Goal: Contribute content: Contribute content

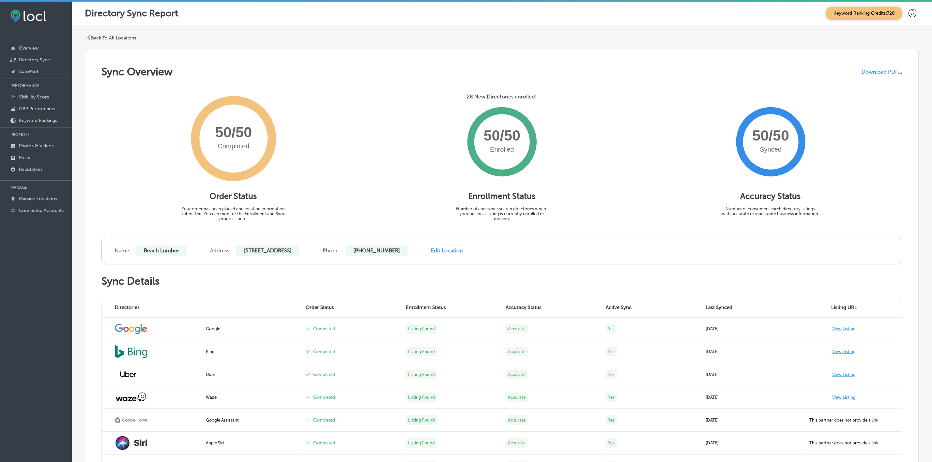
scroll to position [294, 0]
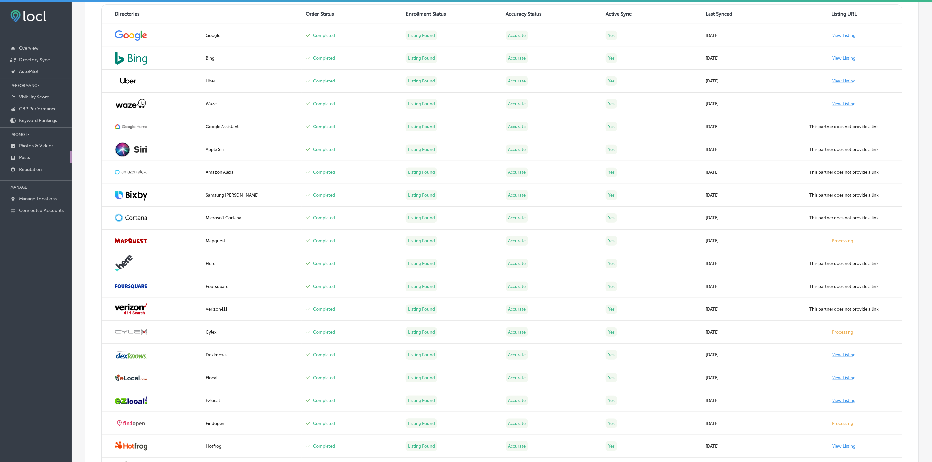
click at [37, 156] on link "Posts" at bounding box center [36, 157] width 72 height 12
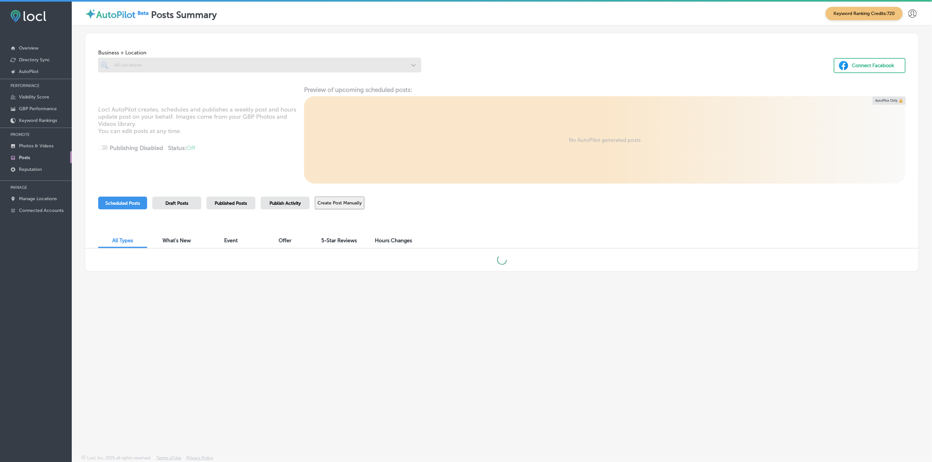
click at [341, 204] on button "Create Post Manually" at bounding box center [340, 203] width 50 height 13
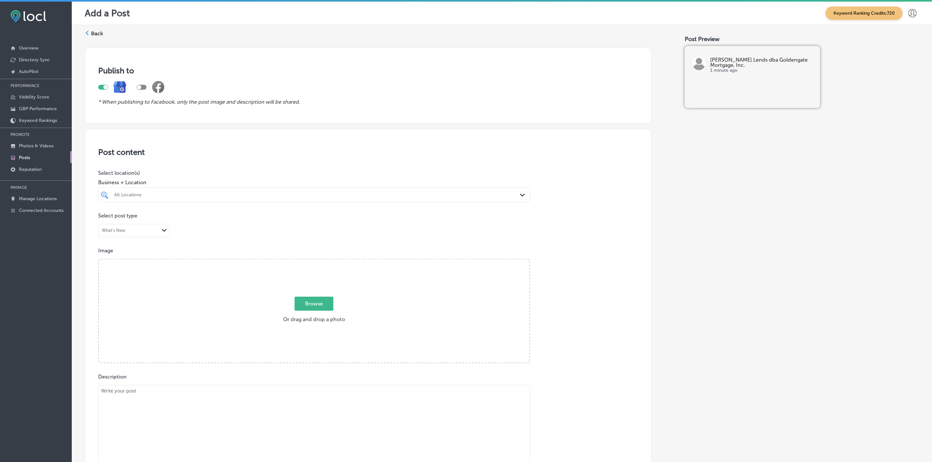
click at [277, 198] on div "All Locations" at bounding box center [317, 195] width 407 height 6
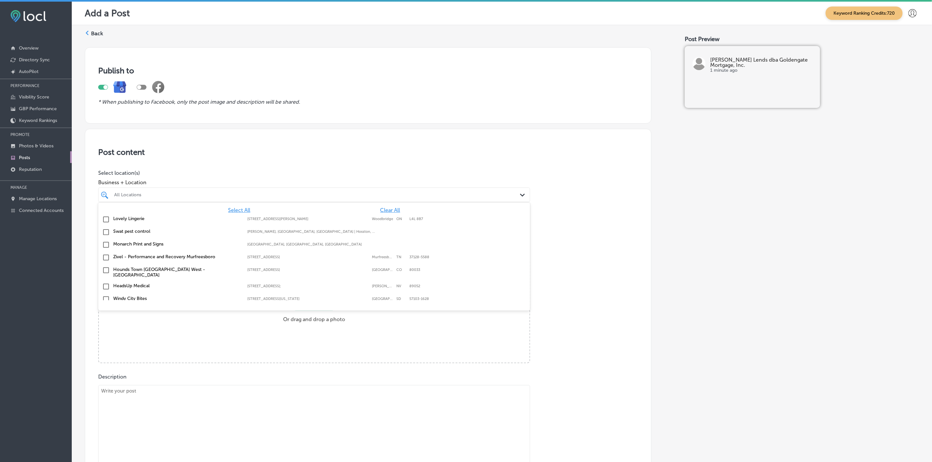
drag, startPoint x: 378, startPoint y: 210, endPoint x: 567, endPoint y: 217, distance: 189.0
click at [380, 210] on span "Clear All" at bounding box center [390, 210] width 20 height 6
click at [567, 217] on p "Select post type" at bounding box center [368, 216] width 540 height 6
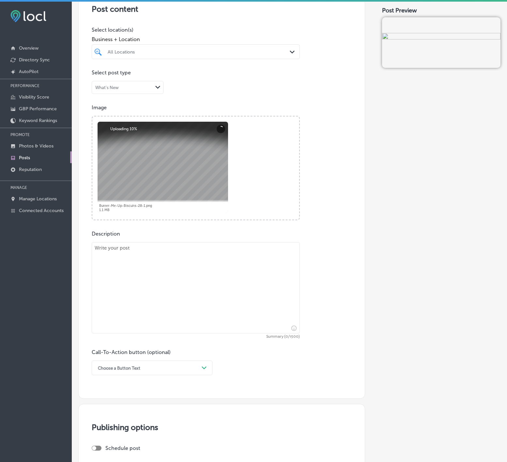
scroll to position [147, 0]
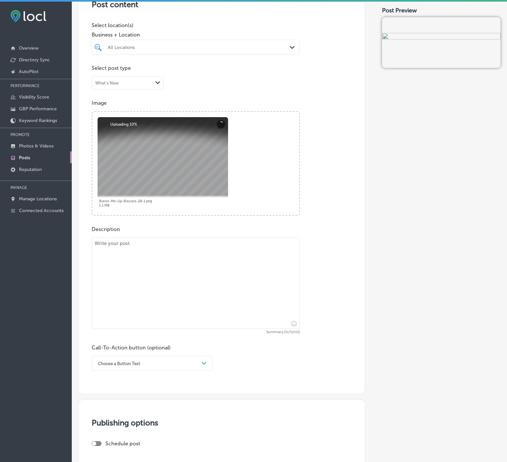
click at [214, 308] on textarea at bounding box center [196, 283] width 208 height 91
paste textarea "Elevate your next event with the delicious flavors of Butter Me Up Biscuits, se…"
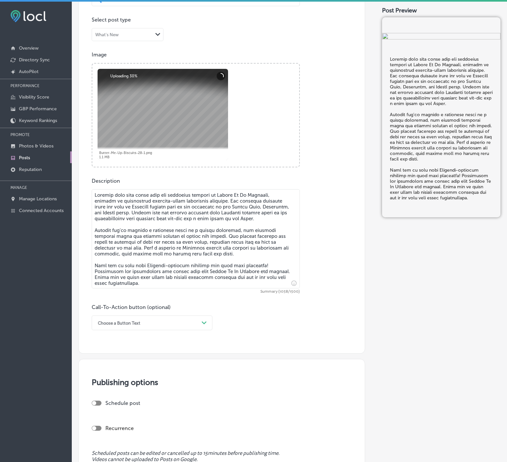
scroll to position [196, 0]
type textarea "Elevate your next event with the delicious flavors of Butter Me Up Biscuits, se…"
click at [200, 315] on div "Call-To-Action button (optional) Choose a Button Text Path Created with Sketch." at bounding box center [152, 316] width 121 height 26
click at [202, 325] on div "Path Created with Sketch." at bounding box center [204, 322] width 5 height 5
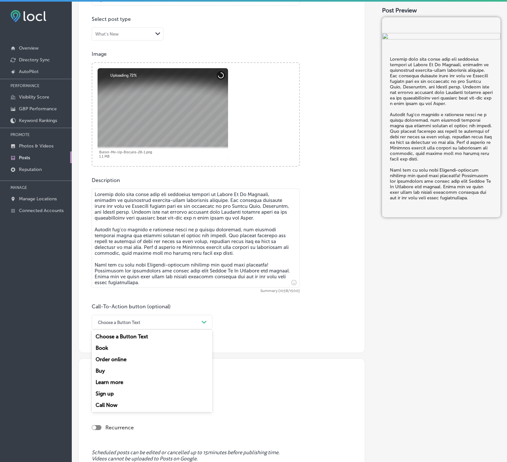
click at [110, 408] on div "Call Now" at bounding box center [152, 404] width 121 height 11
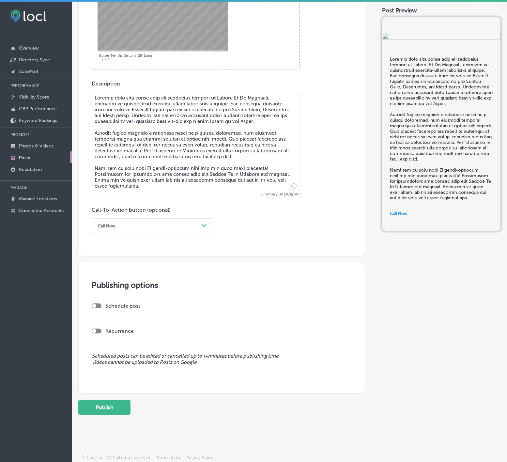
scroll to position [0, 0]
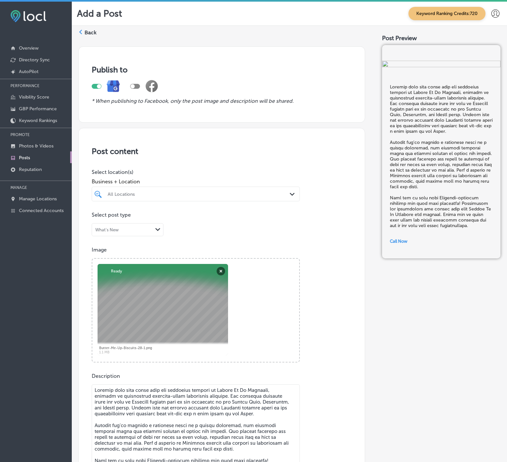
click at [165, 198] on div at bounding box center [187, 194] width 160 height 9
click at [161, 219] on label "Butter Me Up Biscuits" at bounding box center [137, 218] width 60 height 6
type input "butt"
click at [336, 235] on div "Post content Select location(s) Business + Location option focused, 2 of 151. 2…" at bounding box center [221, 338] width 287 height 421
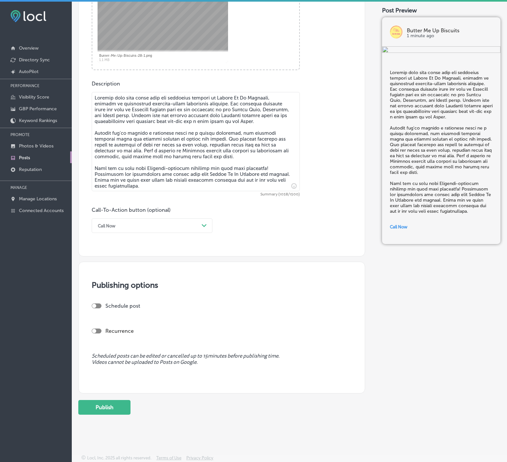
scroll to position [295, 0]
click at [99, 304] on div at bounding box center [97, 305] width 10 height 5
checkbox input "true"
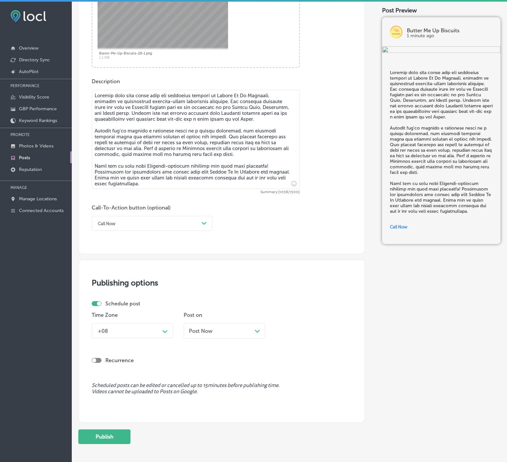
click at [122, 331] on div "+08" at bounding box center [127, 330] width 65 height 11
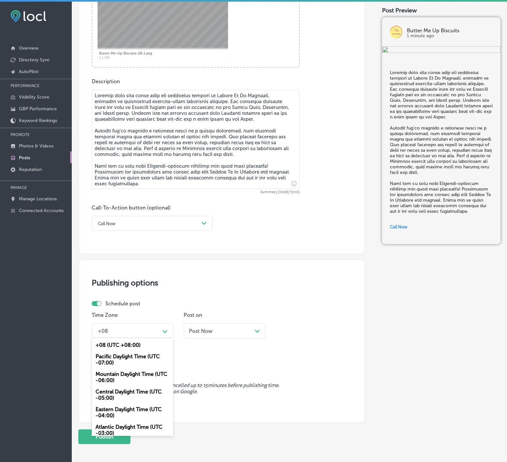
click at [126, 375] on div "Mountain Daylight Time (UTC -06:00)" at bounding box center [133, 377] width 82 height 18
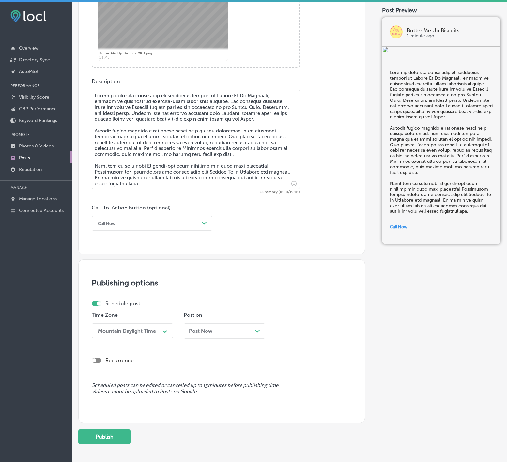
click at [203, 339] on div "Post Now Path Created with Sketch." at bounding box center [225, 330] width 82 height 15
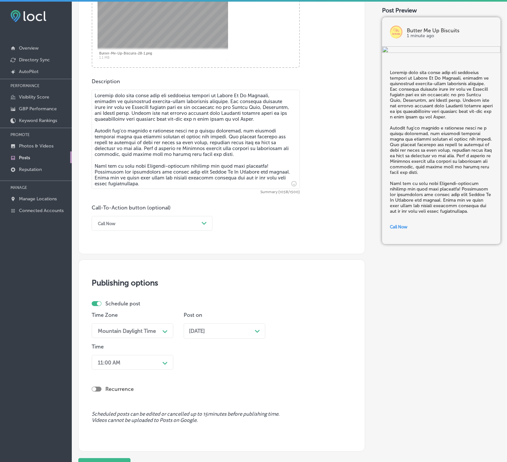
click at [160, 364] on div "11:00 AM Path Created with Sketch." at bounding box center [133, 362] width 82 height 15
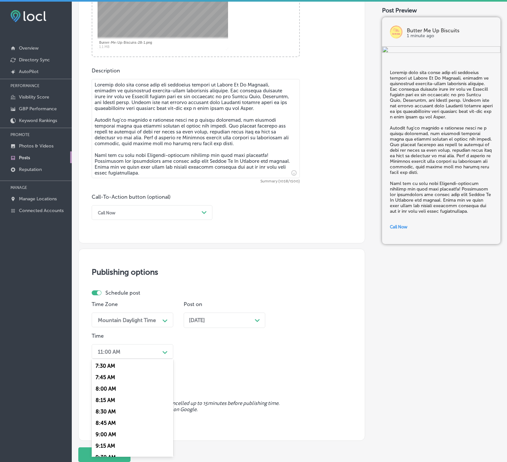
scroll to position [294, 0]
click at [105, 398] on div "7:00 AM" at bounding box center [133, 391] width 82 height 11
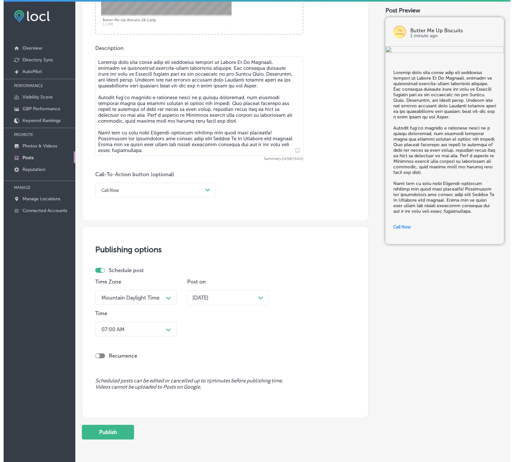
scroll to position [356, 0]
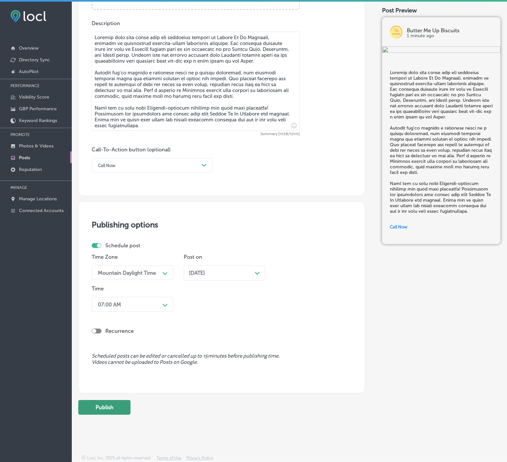
click at [113, 406] on button "Publish" at bounding box center [104, 407] width 52 height 15
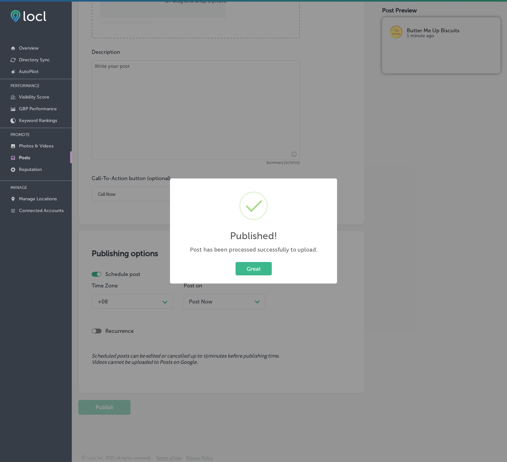
scroll to position [327, 0]
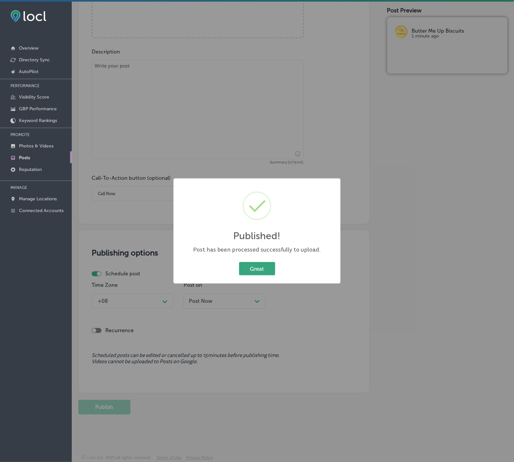
click at [255, 274] on button "Great" at bounding box center [257, 268] width 36 height 13
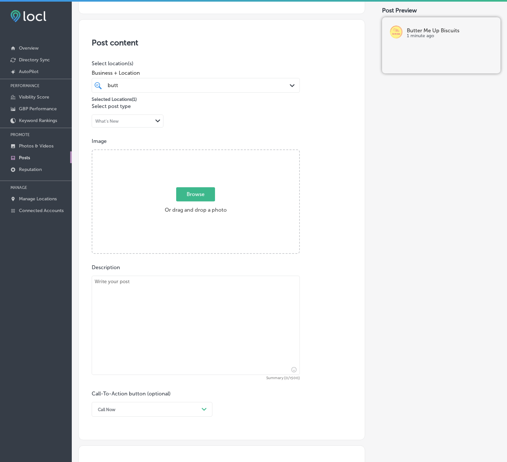
scroll to position [82, 0]
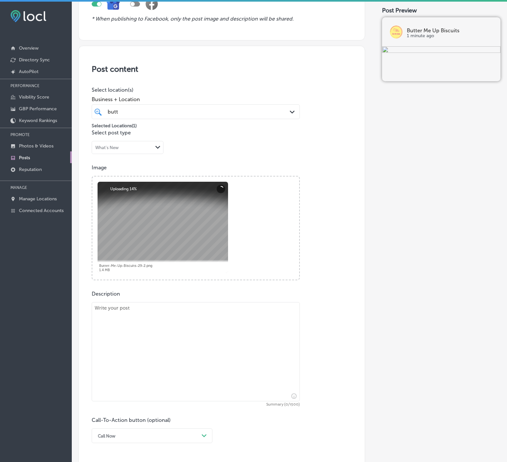
click at [177, 331] on textarea at bounding box center [196, 351] width 208 height 99
paste textarea "Looking for something special for your next brunch? Butter Me Up Biscuits has y…"
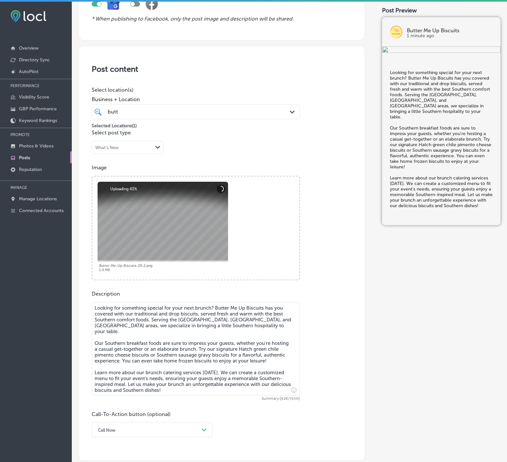
type textarea "Looking for something special for your next brunch? Butter Me Up Biscuits has y…"
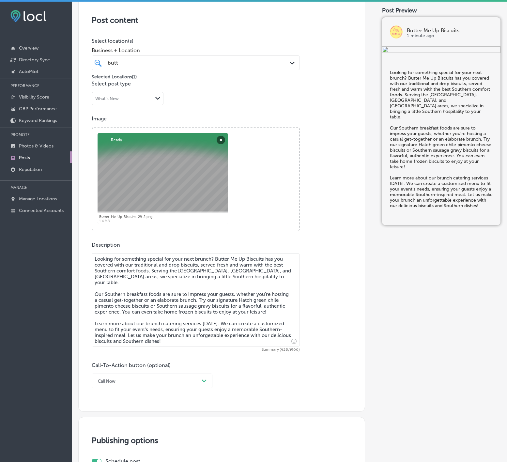
click at [196, 382] on div "Call Now Path Created with Sketch." at bounding box center [152, 381] width 121 height 15
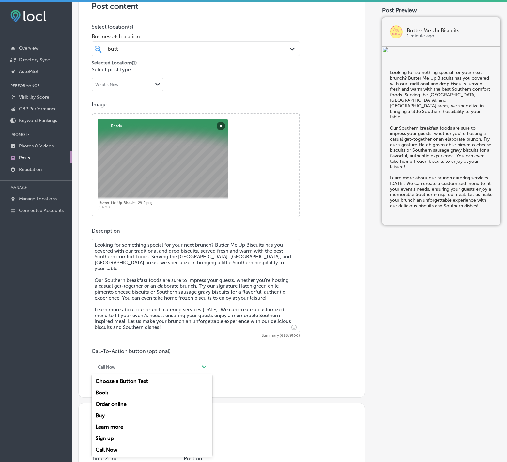
click at [126, 428] on div "Learn more" at bounding box center [152, 426] width 121 height 11
drag, startPoint x: 126, startPoint y: 419, endPoint x: 130, endPoint y: 402, distance: 17.6
click at [130, 402] on input "text" at bounding box center [195, 405] width 207 height 18
paste input "https://www.buttermeupbiscuit.com/"
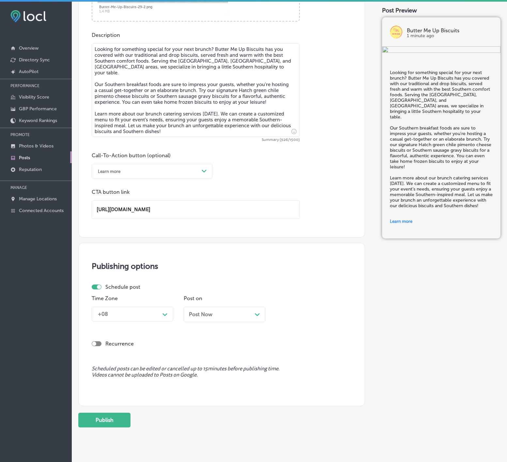
scroll to position [357, 0]
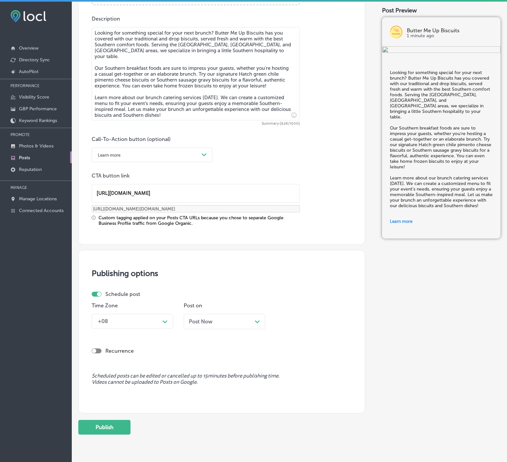
type input "https://www.buttermeupbiscuit.com/"
click at [164, 323] on icon "Path Created with Sketch." at bounding box center [164, 321] width 5 height 3
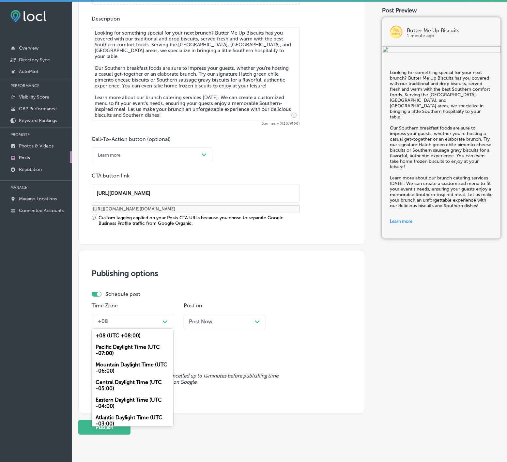
click at [145, 370] on div "Mountain Daylight Time (UTC -06:00)" at bounding box center [133, 368] width 82 height 18
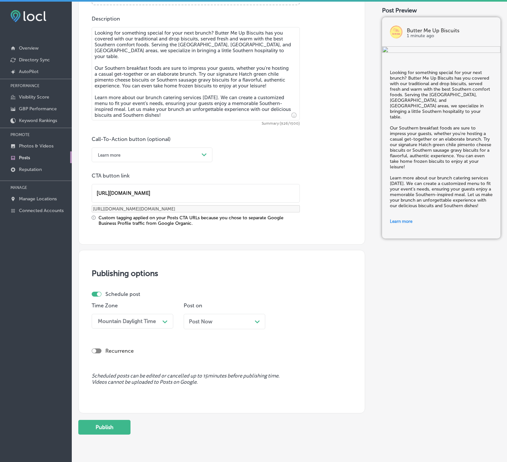
click at [203, 325] on span "Post Now" at bounding box center [200, 321] width 23 height 6
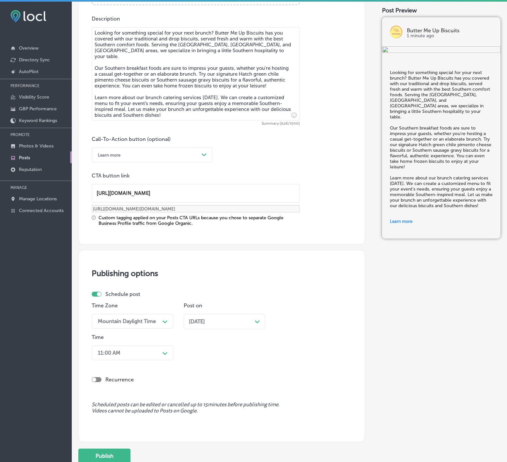
click at [164, 355] on div "Path Created with Sketch." at bounding box center [164, 352] width 5 height 5
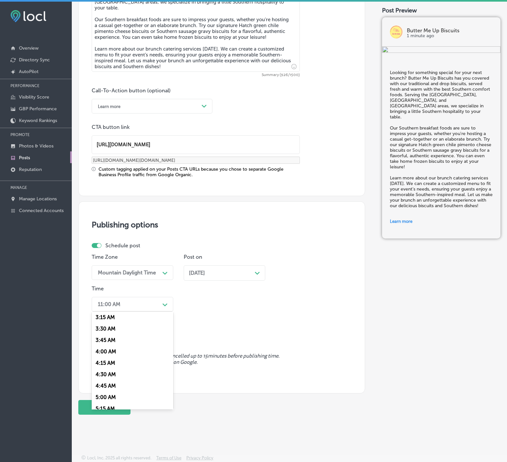
scroll to position [245, 0]
click at [102, 395] on div "7:00 AM" at bounding box center [133, 393] width 82 height 11
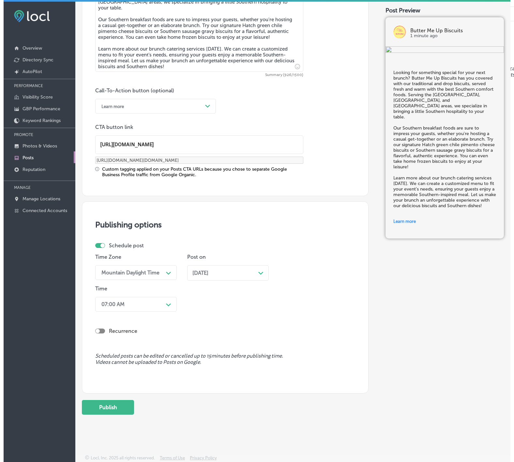
scroll to position [1, 0]
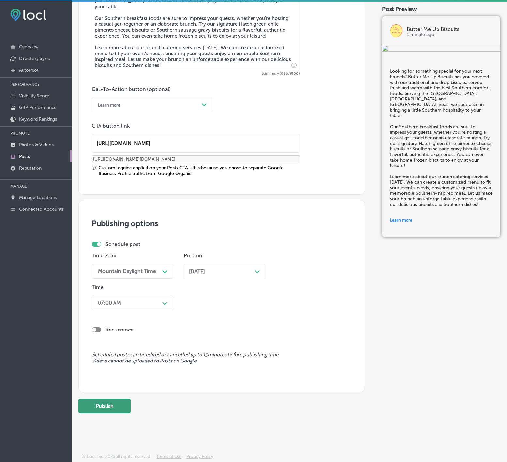
click at [110, 405] on button "Publish" at bounding box center [104, 406] width 52 height 15
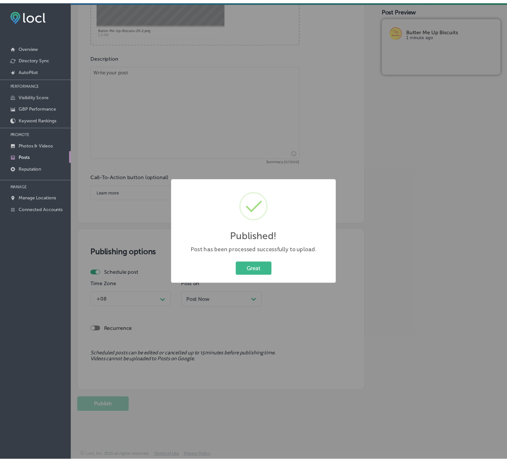
scroll to position [321, 0]
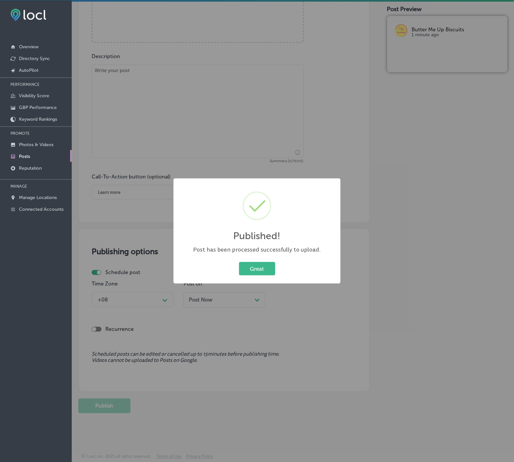
click at [239, 262] on button "Great" at bounding box center [257, 268] width 36 height 13
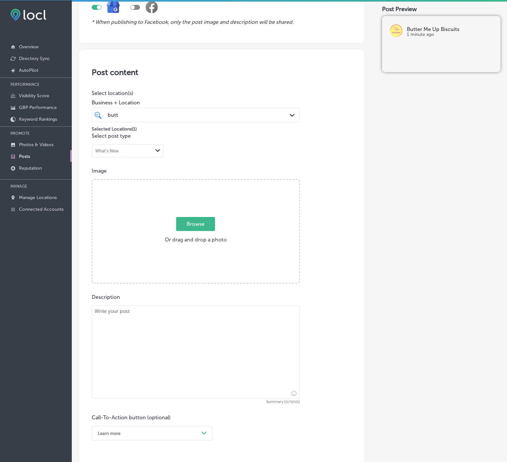
scroll to position [76, 0]
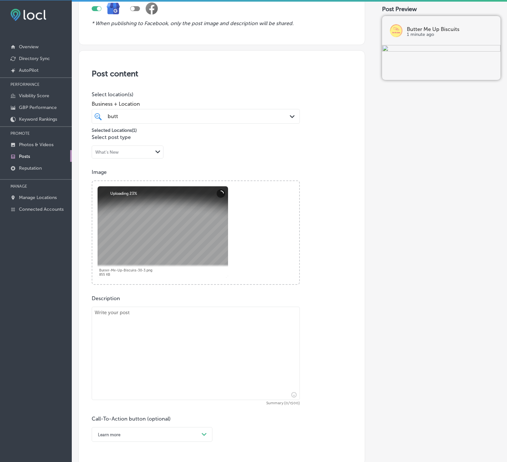
click at [172, 304] on div "Description Summary (0/1500) Call-To-Action button (optional) Learn more Path C…" at bounding box center [222, 368] width 260 height 146
click at [162, 328] on textarea at bounding box center [196, 353] width 208 height 93
paste textarea "Bring the taste of homemade southern biscuits to your next breakfast event with…"
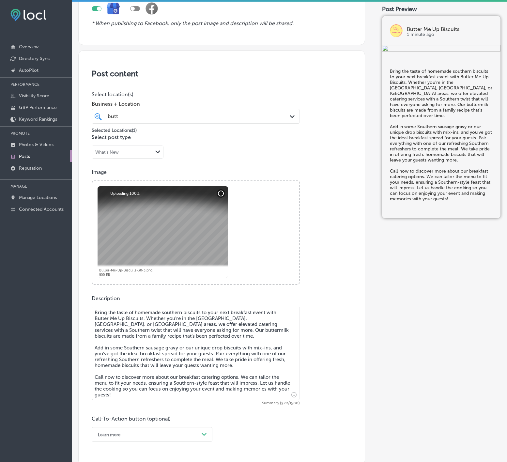
type textarea "Bring the taste of homemade southern biscuits to your next breakfast event with…"
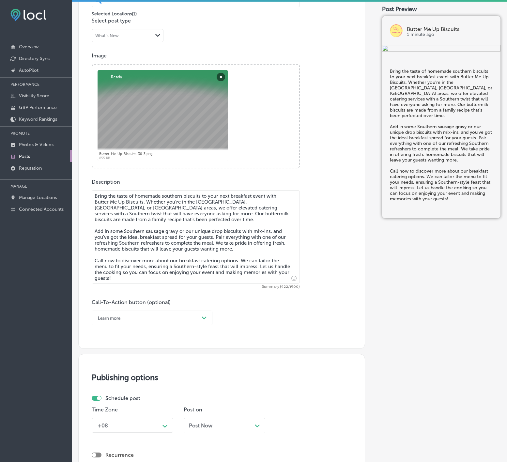
scroll to position [223, 0]
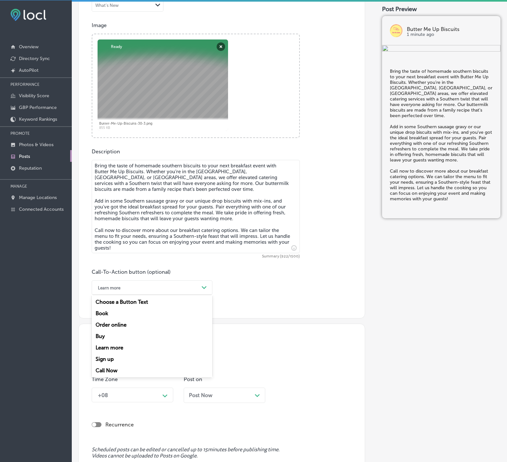
click at [182, 289] on div "Learn more" at bounding box center [147, 288] width 104 height 10
click at [112, 369] on div "Call Now" at bounding box center [152, 370] width 121 height 11
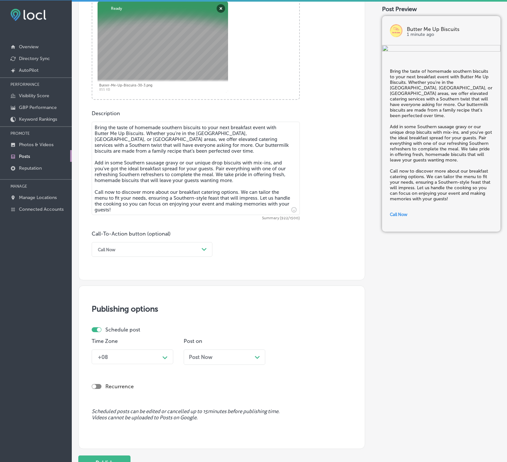
scroll to position [321, 0]
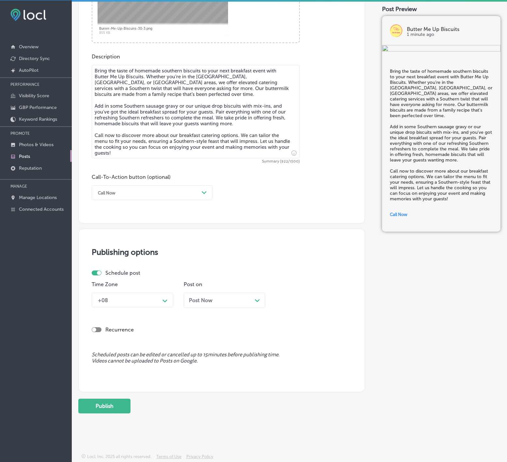
click at [173, 293] on div "+08 Path Created with Sketch." at bounding box center [133, 300] width 82 height 15
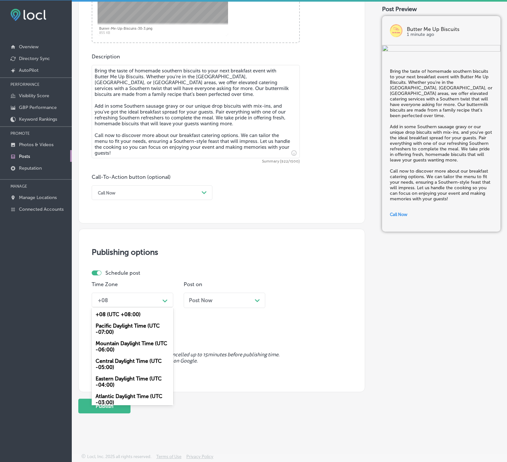
click at [164, 302] on div "Path Created with Sketch." at bounding box center [165, 300] width 10 height 10
click at [149, 344] on div "Mountain Daylight Time (UTC -06:00)" at bounding box center [133, 347] width 82 height 18
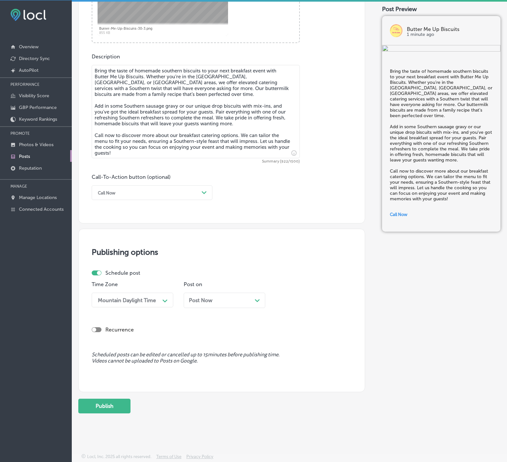
click at [201, 303] on div "Post Now Path Created with Sketch." at bounding box center [225, 300] width 82 height 15
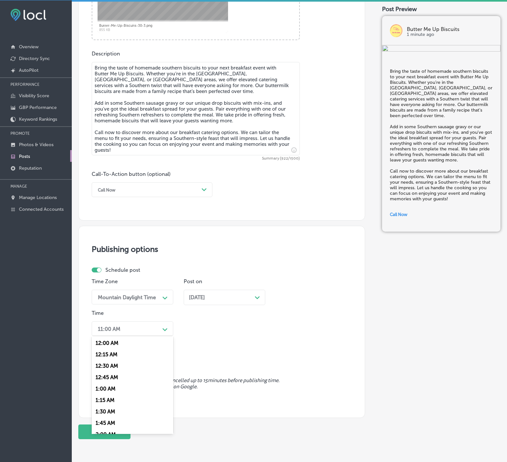
click at [165, 331] on icon "Path Created with Sketch." at bounding box center [164, 329] width 5 height 3
click at [107, 374] on div "7:00 AM" at bounding box center [133, 368] width 82 height 11
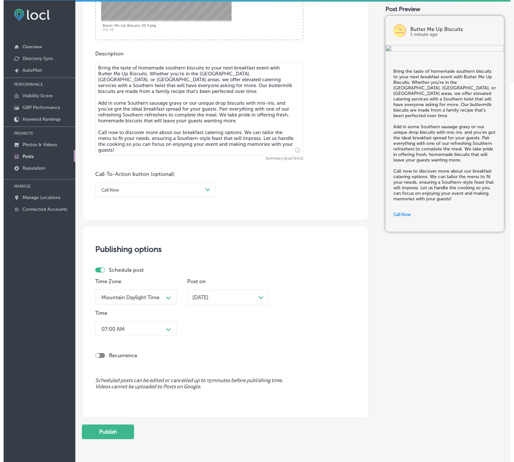
scroll to position [350, 0]
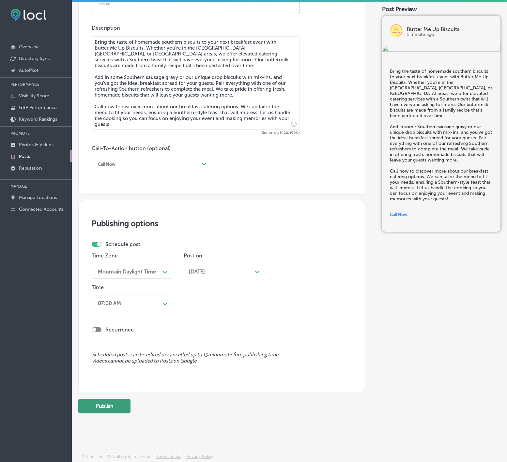
click at [105, 407] on button "Publish" at bounding box center [104, 406] width 52 height 15
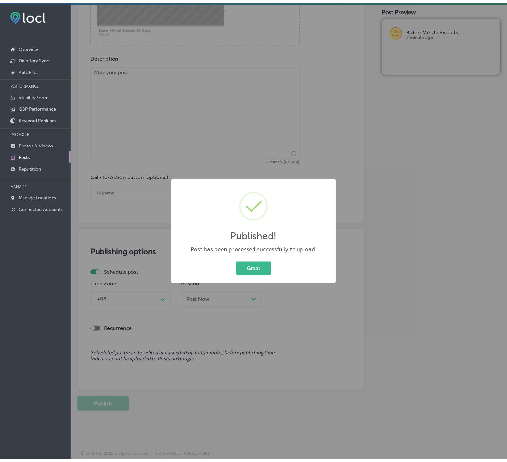
scroll to position [321, 0]
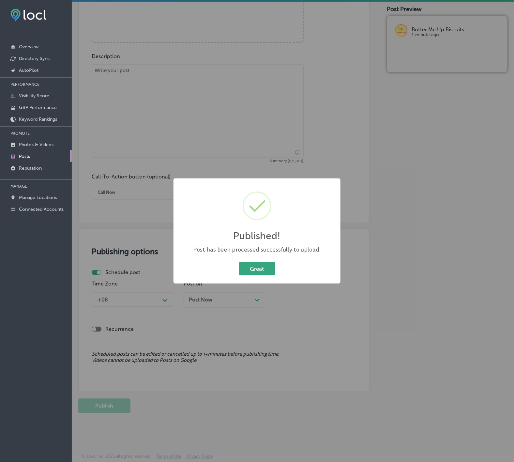
click at [266, 269] on button "Great" at bounding box center [257, 268] width 36 height 13
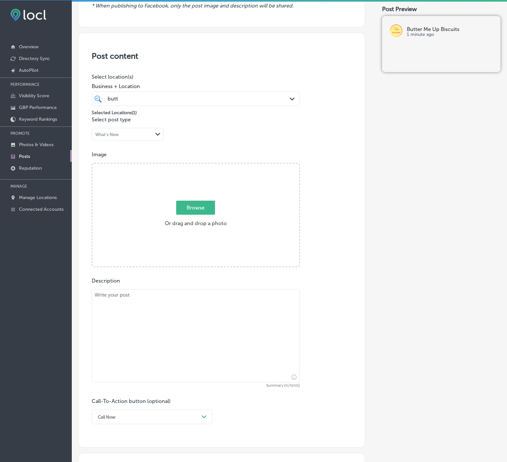
scroll to position [76, 0]
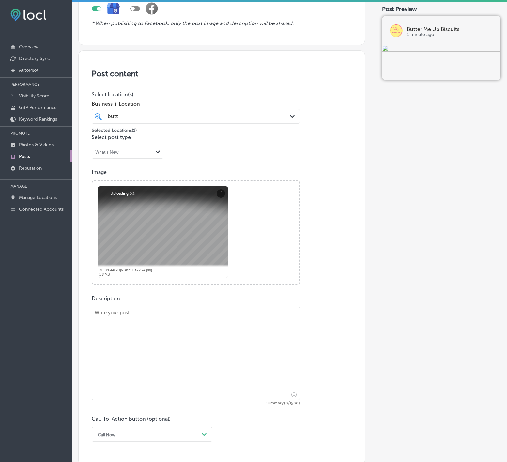
click at [155, 361] on textarea at bounding box center [196, 353] width 208 height 93
paste textarea "Make your next event one to remember with the Southern comfort food catering se…"
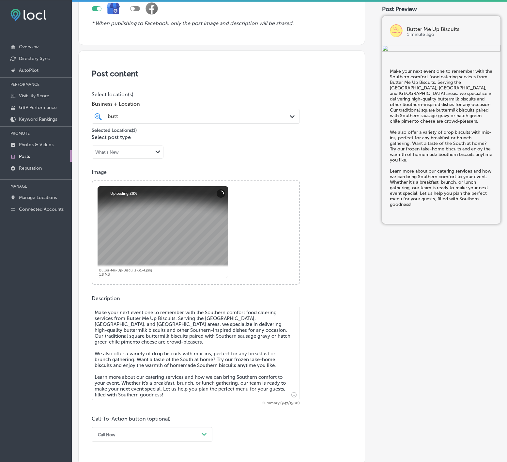
type textarea "Make your next event one to remember with the Southern comfort food catering se…"
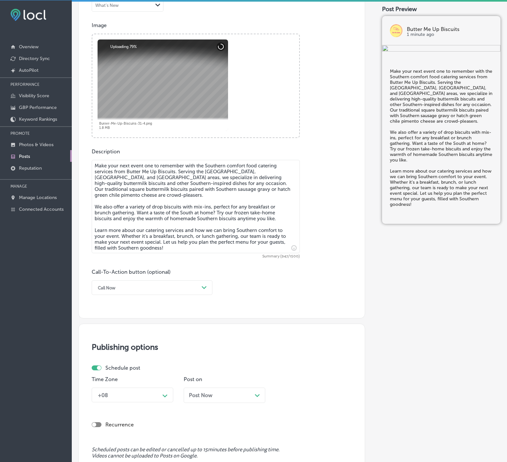
click at [203, 292] on div "Path Created with Sketch." at bounding box center [204, 288] width 10 height 10
click at [117, 350] on div "Learn more" at bounding box center [152, 347] width 121 height 11
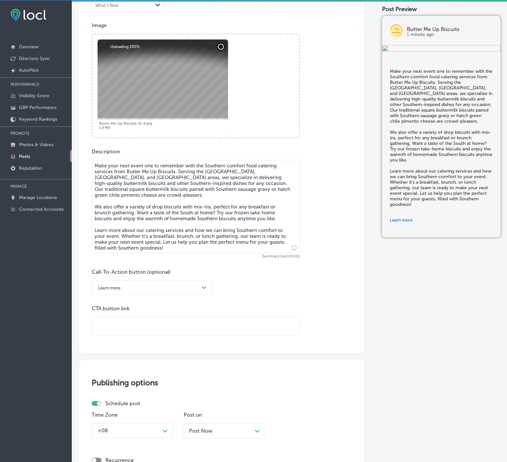
click at [125, 335] on input "text" at bounding box center [195, 326] width 207 height 18
paste input "https://www.buttermeupbiscuit.com/"
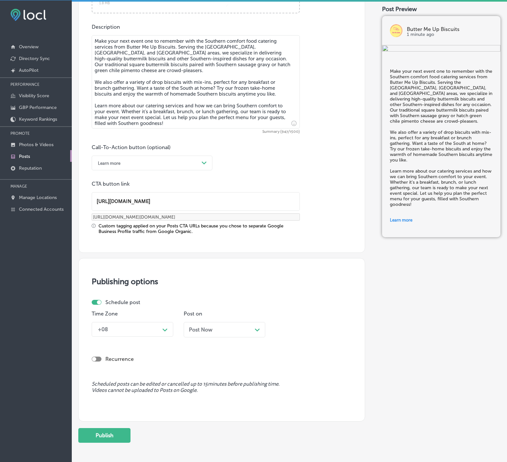
scroll to position [380, 0]
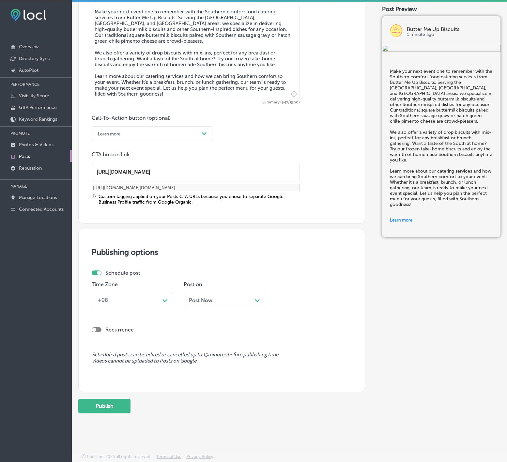
type input "https://www.buttermeupbiscuit.com/"
click at [161, 299] on div "Path Created with Sketch." at bounding box center [165, 300] width 10 height 10
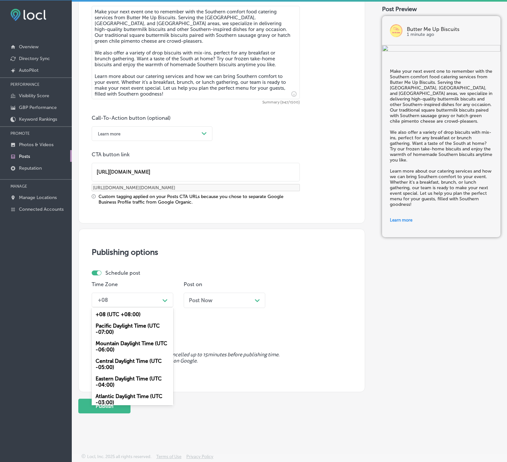
click at [130, 344] on div "Mountain Daylight Time (UTC -06:00)" at bounding box center [133, 347] width 82 height 18
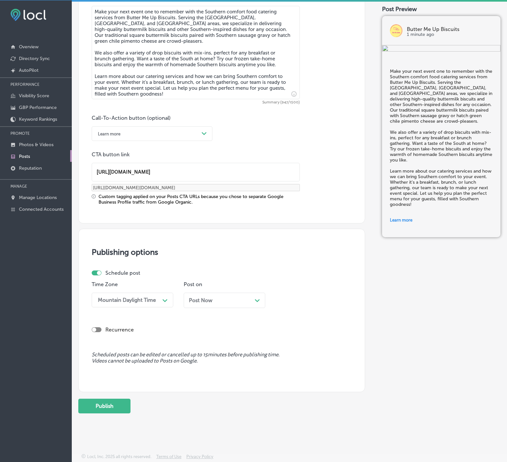
click at [207, 305] on div "Post Now Path Created with Sketch." at bounding box center [225, 300] width 82 height 15
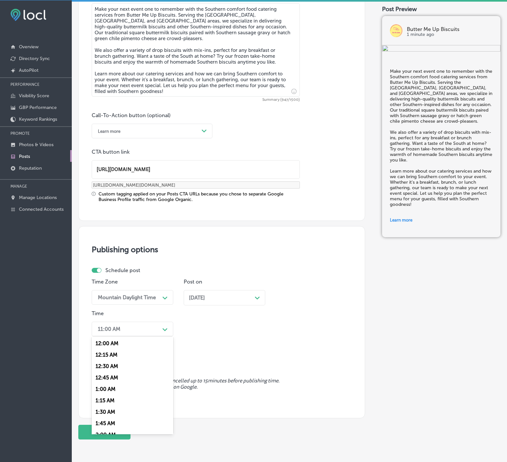
click at [157, 331] on div "11:00 AM" at bounding box center [127, 328] width 65 height 11
click at [103, 423] on div "7:00 AM" at bounding box center [133, 418] width 82 height 11
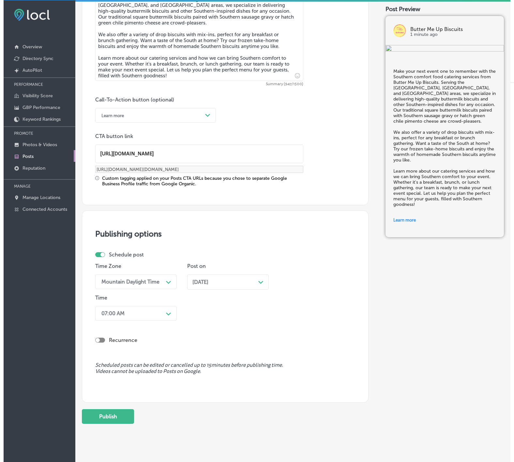
scroll to position [408, 0]
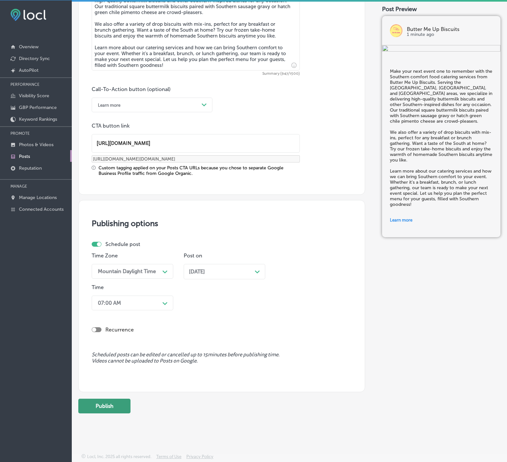
click at [104, 406] on button "Publish" at bounding box center [104, 406] width 52 height 15
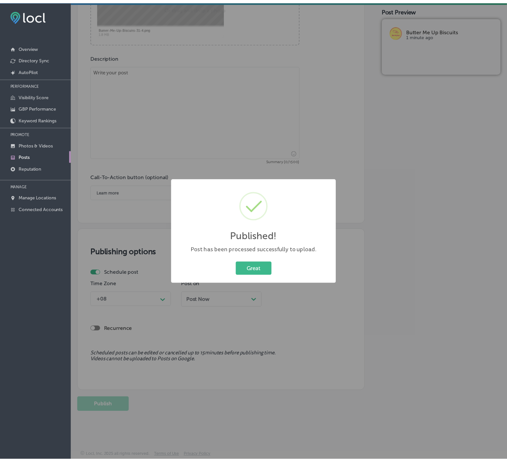
scroll to position [321, 0]
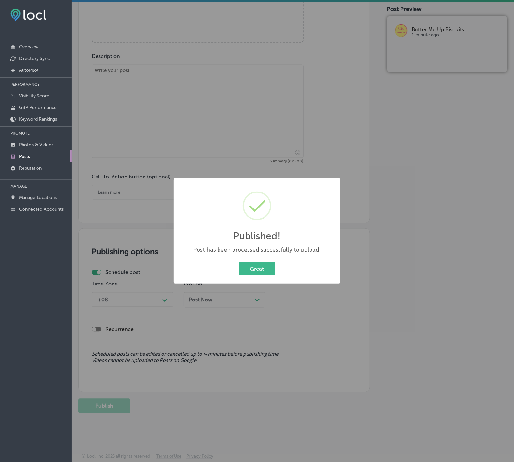
click at [239, 262] on button "Great" at bounding box center [257, 268] width 36 height 13
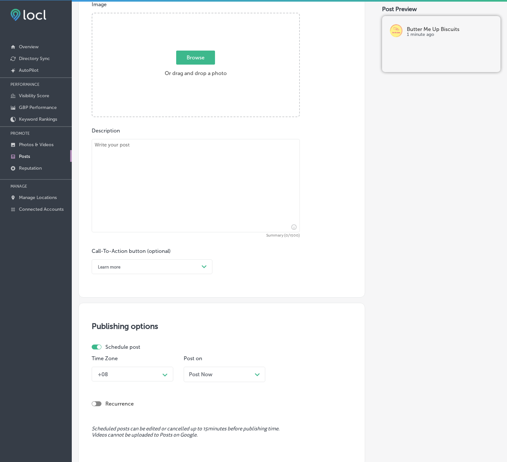
scroll to position [76, 0]
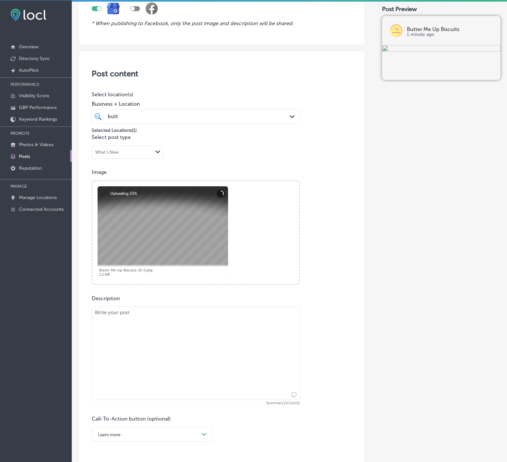
drag, startPoint x: 87, startPoint y: 310, endPoint x: 91, endPoint y: 312, distance: 4.4
click at [87, 310] on div "Post content Select location(s) Business + Location butt butt Path Created with…" at bounding box center [221, 257] width 287 height 415
click at [122, 319] on textarea at bounding box center [196, 353] width 208 height 93
paste textarea "Planning a breakfast or brunch event? Butter Me Up Biscuits is here to make it …"
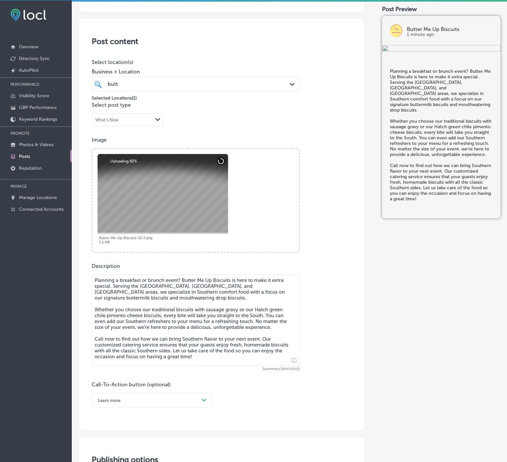
scroll to position [174, 0]
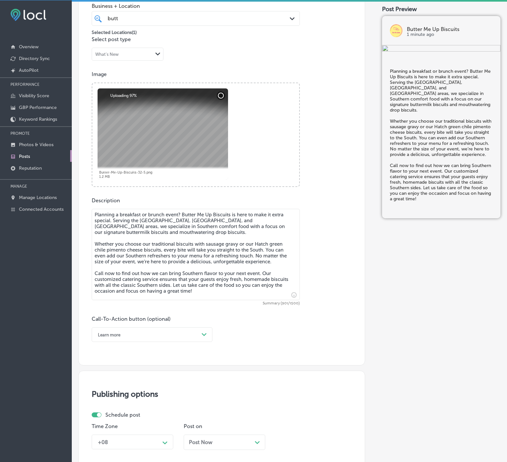
type textarea "Planning a breakfast or brunch event? Butter Me Up Biscuits is here to make it …"
click at [200, 335] on div "Path Created with Sketch." at bounding box center [204, 335] width 10 height 10
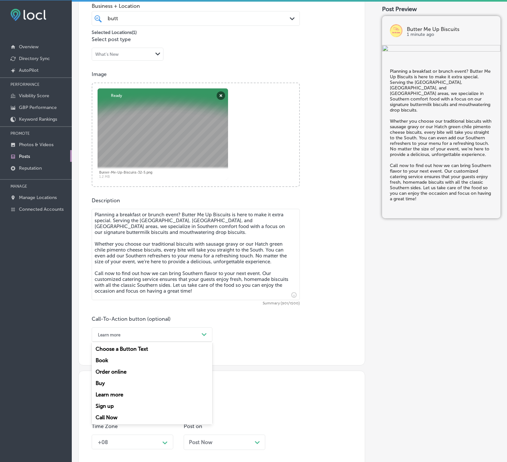
click at [103, 419] on div "Call Now" at bounding box center [152, 417] width 121 height 11
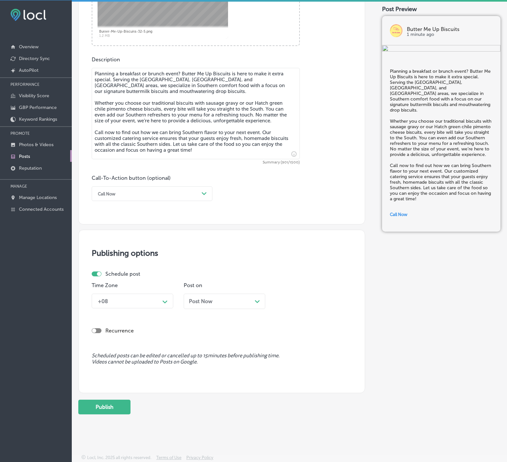
scroll to position [319, 0]
click at [164, 298] on div "Path Created with Sketch." at bounding box center [164, 300] width 5 height 5
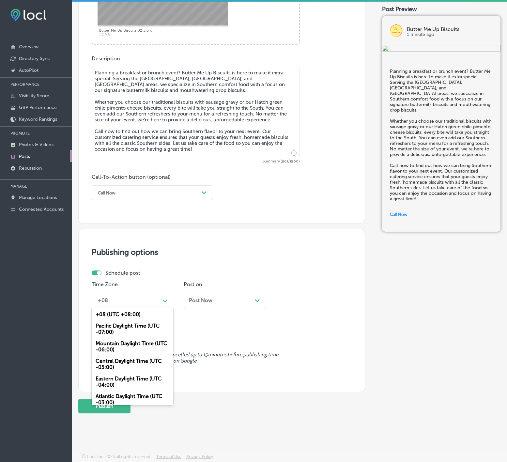
click at [139, 339] on div "Mountain Daylight Time (UTC -06:00)" at bounding box center [133, 347] width 82 height 18
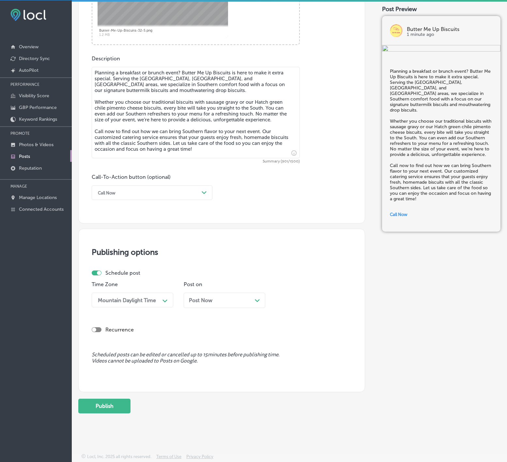
click at [223, 308] on div "Post Now Path Created with Sketch." at bounding box center [225, 303] width 82 height 20
click at [223, 302] on div "Post Now Path Created with Sketch." at bounding box center [224, 300] width 71 height 6
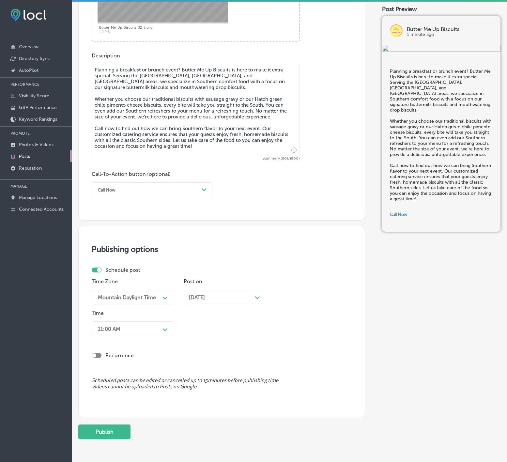
click at [160, 329] on div "Path Created with Sketch." at bounding box center [165, 329] width 10 height 10
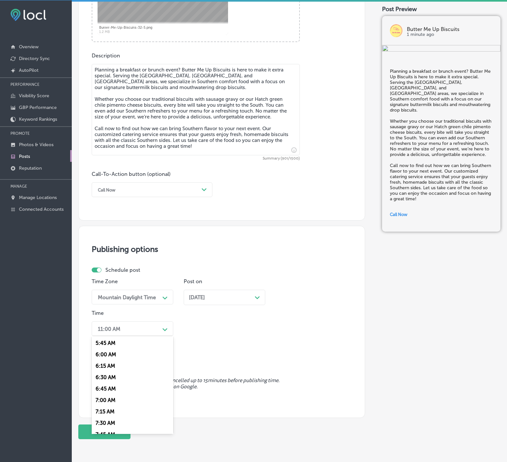
scroll to position [294, 0]
click at [110, 371] on div "7:00 AM" at bounding box center [133, 368] width 82 height 11
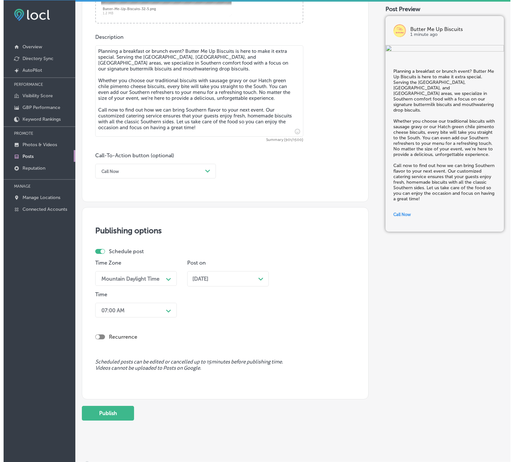
scroll to position [348, 0]
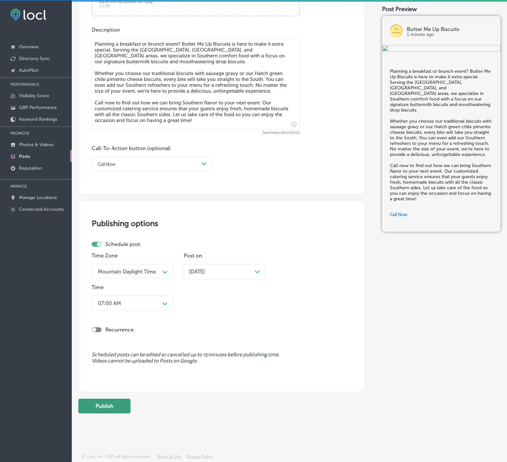
click at [111, 408] on button "Publish" at bounding box center [104, 406] width 52 height 15
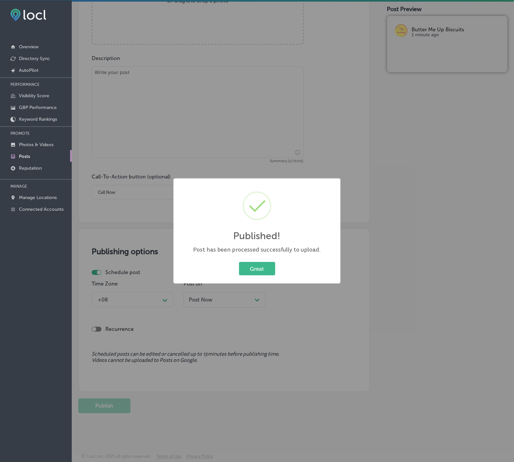
click at [239, 262] on button "Great" at bounding box center [257, 268] width 36 height 13
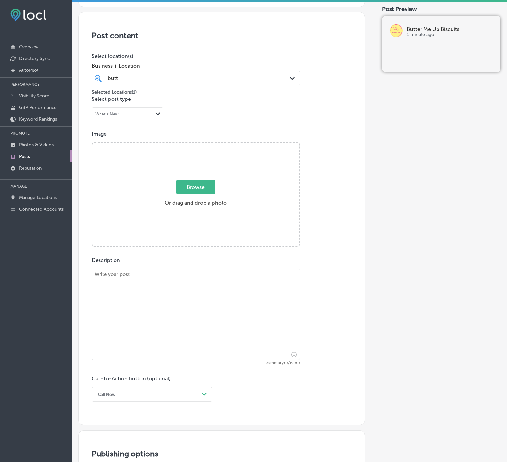
scroll to position [123, 0]
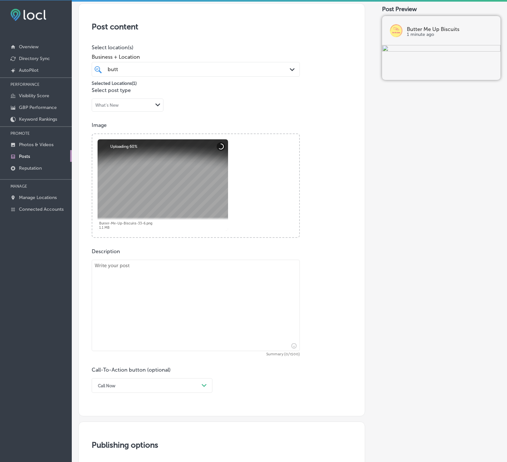
click at [185, 291] on textarea at bounding box center [196, 305] width 208 height 91
paste textarea "Looking for a unique catering option for your next gathering? Butter Me Up Bisc…"
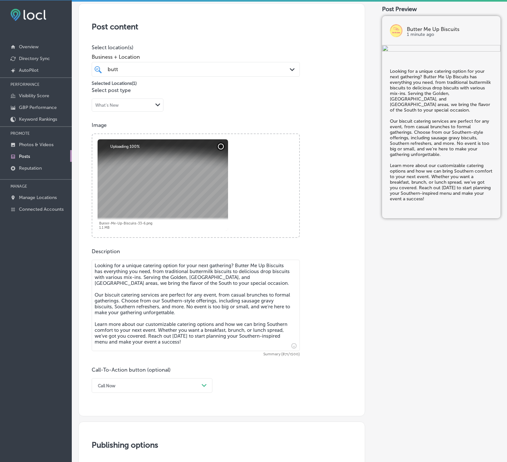
type textarea "Looking for a unique catering option for your next gathering? Butter Me Up Bisc…"
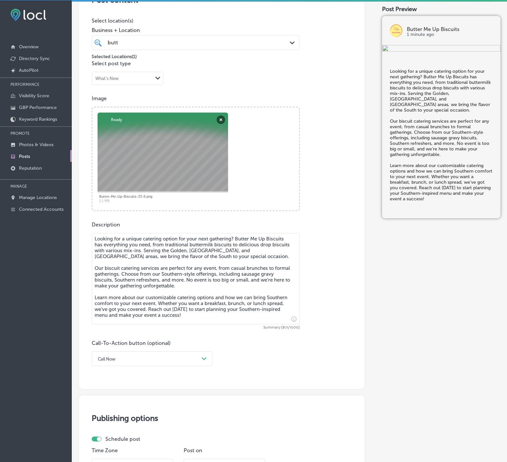
scroll to position [221, 0]
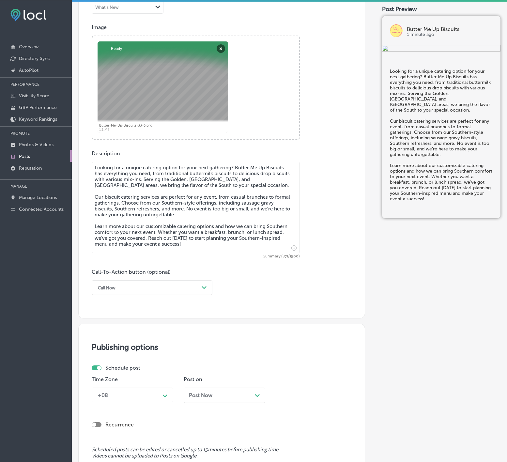
click at [187, 299] on div "Post content Select location(s) Business + Location butt butt Path Created with…" at bounding box center [221, 111] width 287 height 413
click at [186, 291] on div "Call Now" at bounding box center [147, 288] width 104 height 10
click at [120, 349] on div "Learn more" at bounding box center [152, 347] width 121 height 11
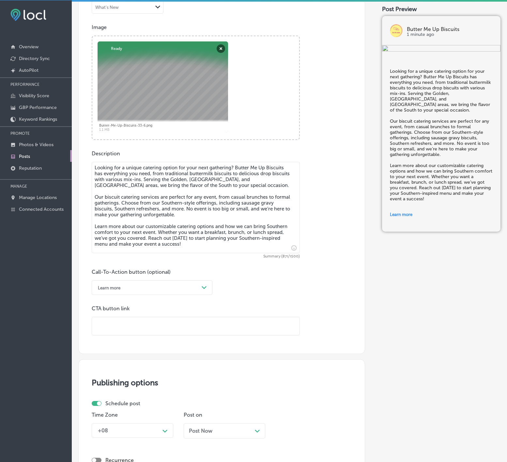
click at [131, 327] on input "text" at bounding box center [195, 326] width 207 height 18
paste input "https://www.buttermeupbiscuit.com/"
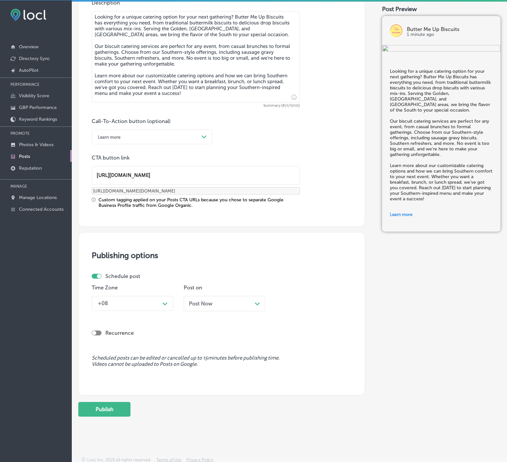
scroll to position [378, 0]
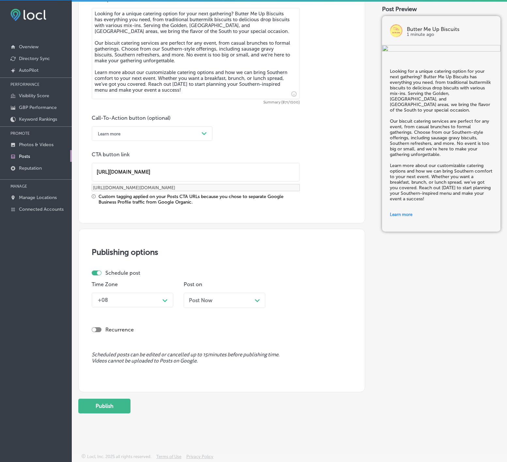
type input "https://www.buttermeupbiscuit.com/"
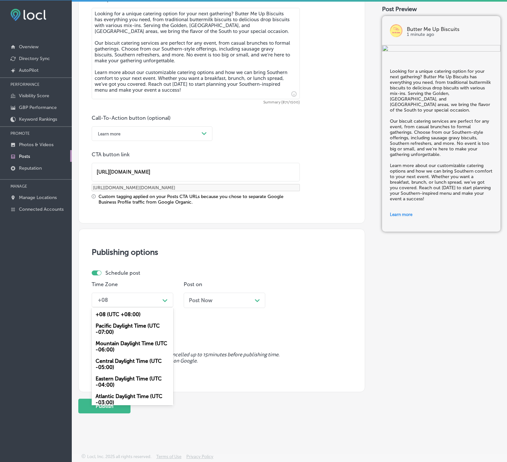
click at [166, 299] on icon "Path Created with Sketch." at bounding box center [164, 300] width 5 height 3
click at [140, 341] on div "Mountain Daylight Time (UTC -06:00)" at bounding box center [133, 347] width 82 height 18
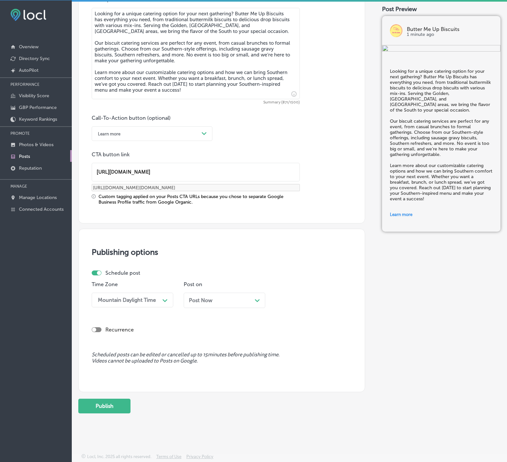
click at [218, 300] on div "Post Now Path Created with Sketch." at bounding box center [224, 300] width 71 height 6
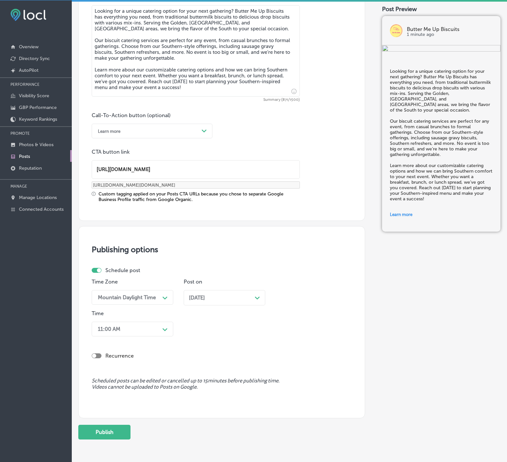
click at [166, 299] on polygon at bounding box center [164, 298] width 5 height 3
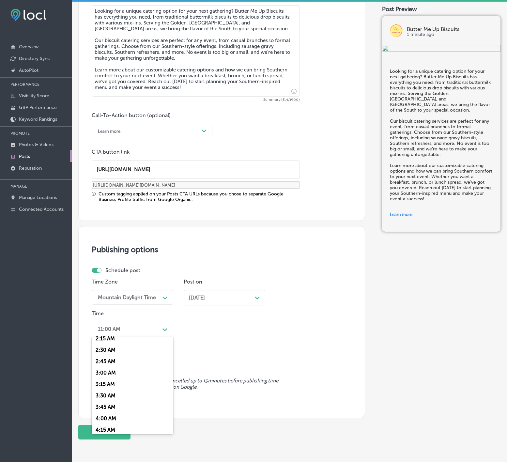
scroll to position [294, 0]
click at [104, 370] on div "7:00 AM" at bounding box center [133, 369] width 82 height 11
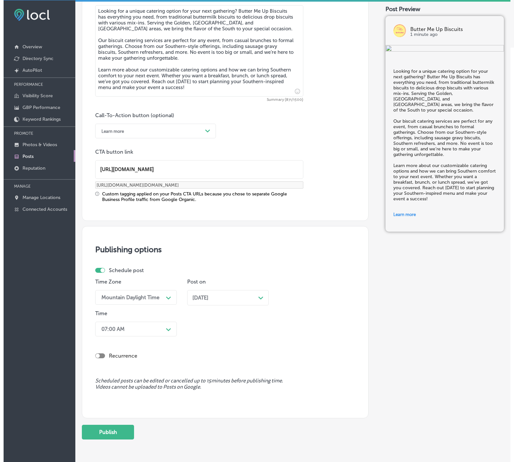
scroll to position [407, 0]
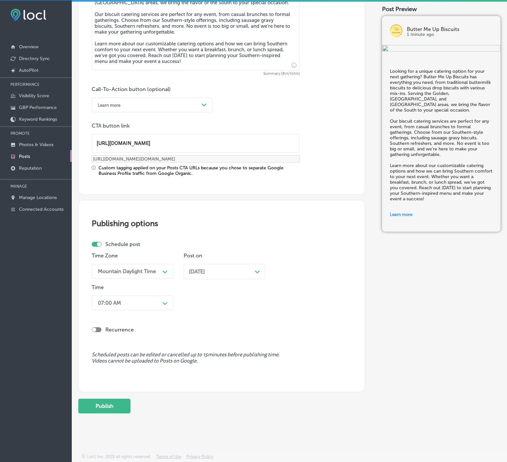
click at [106, 416] on div "Back Publish to * When publishing to Facebook, only the post image and descript…" at bounding box center [289, 22] width 422 height 796
click at [106, 412] on button "Publish" at bounding box center [104, 406] width 52 height 15
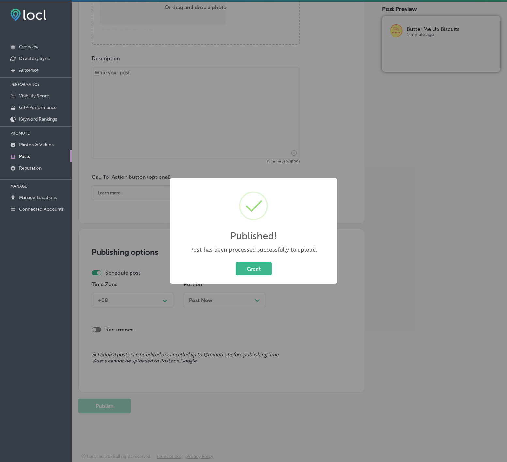
scroll to position [319, 0]
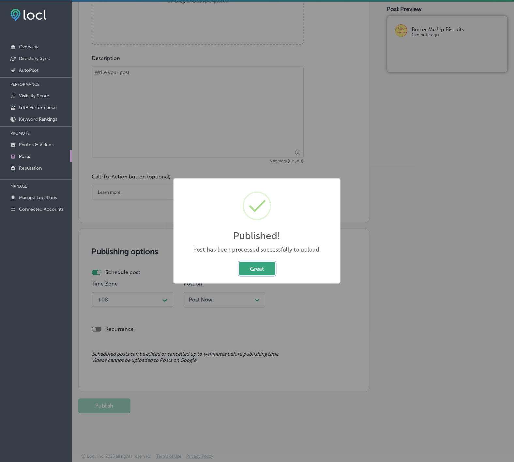
click at [254, 265] on button "Great" at bounding box center [257, 268] width 36 height 13
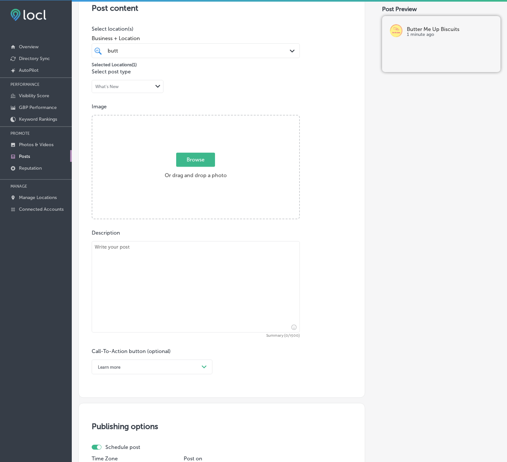
scroll to position [123, 0]
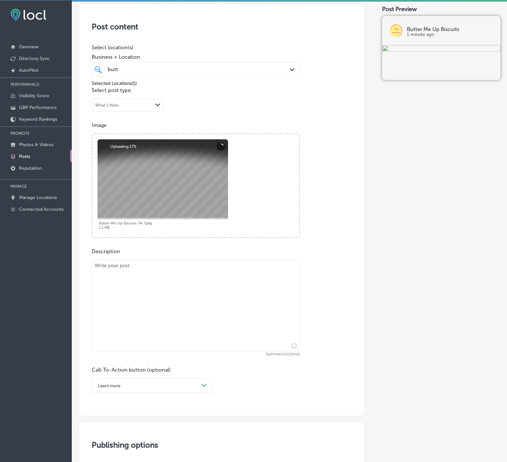
click at [181, 286] on textarea at bounding box center [196, 305] width 208 height 91
paste textarea "Take your brunch to the next level with Butter Me Up Biscuits! Serving the Cast…"
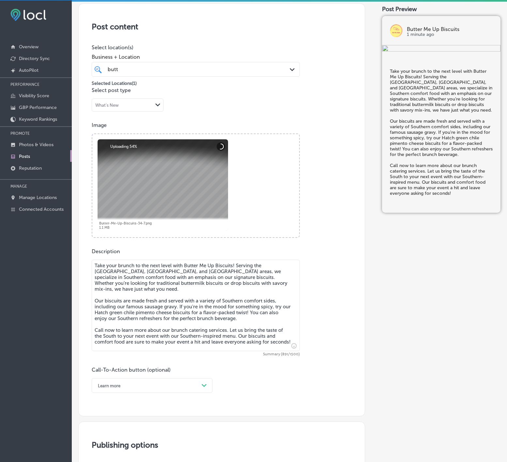
type textarea "Take your brunch to the next level with Butter Me Up Biscuits! Serving the Cast…"
drag, startPoint x: 191, startPoint y: 383, endPoint x: 164, endPoint y: 407, distance: 36.3
click at [192, 383] on div "option Learn more, selected. option Choose a Button Text focused, 1 of 7. 7 res…" at bounding box center [152, 385] width 121 height 15
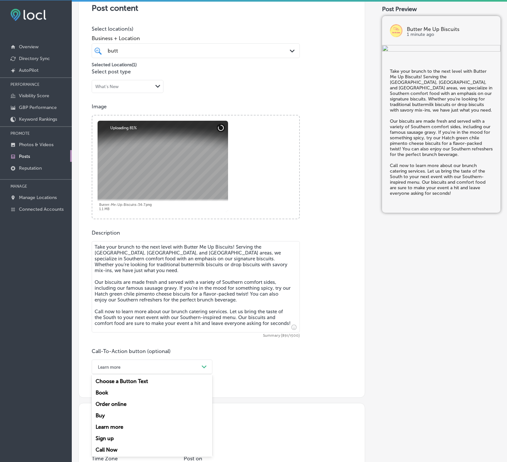
click at [105, 450] on div "Call Now" at bounding box center [152, 449] width 121 height 11
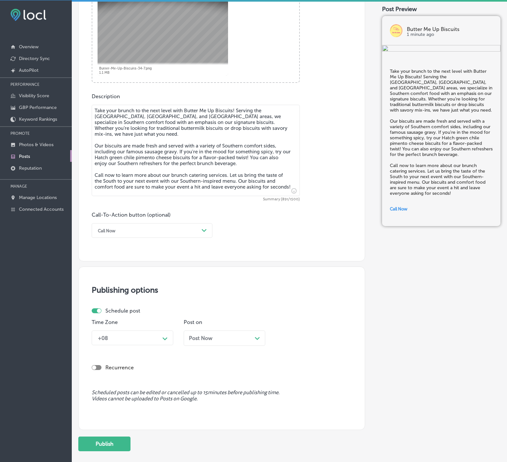
scroll to position [319, 0]
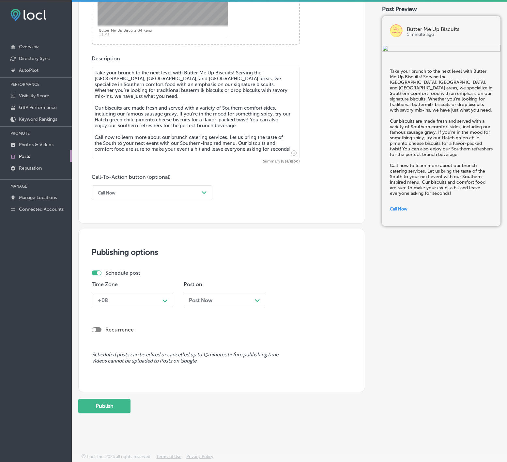
click at [166, 295] on div "Path Created with Sketch." at bounding box center [165, 300] width 10 height 10
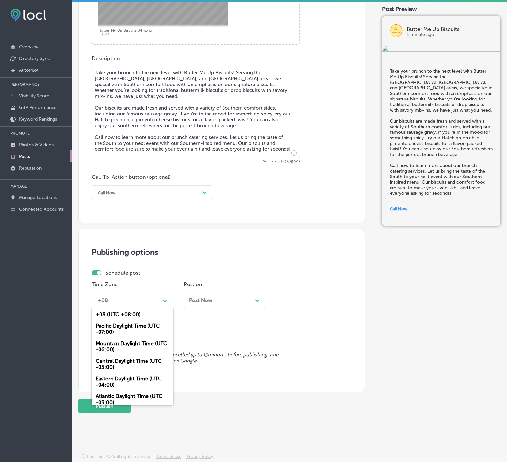
click at [139, 347] on div "Mountain Daylight Time (UTC -06:00)" at bounding box center [133, 347] width 82 height 18
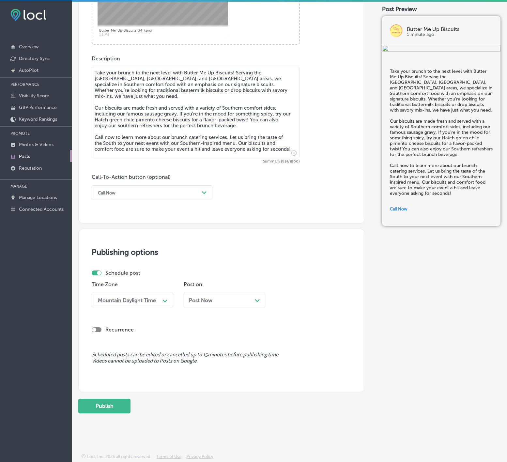
click at [230, 303] on div "Post Now Path Created with Sketch." at bounding box center [225, 300] width 82 height 15
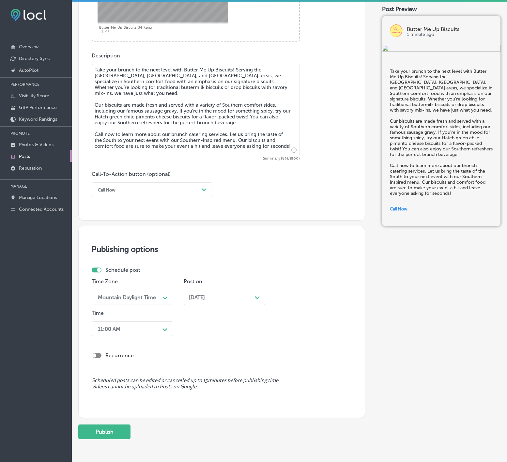
click at [162, 328] on div "Path Created with Sketch." at bounding box center [165, 329] width 10 height 10
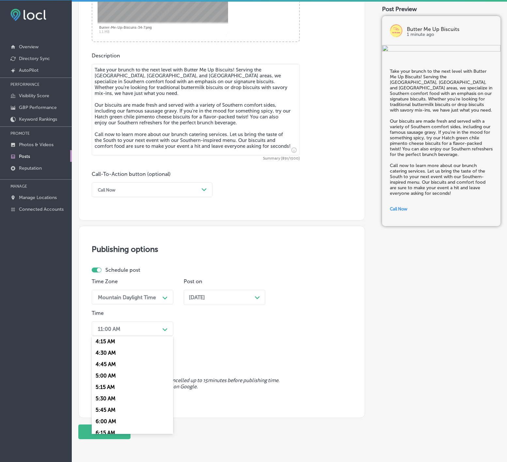
scroll to position [245, 0]
click at [104, 422] on div "7:00 AM" at bounding box center [133, 417] width 82 height 11
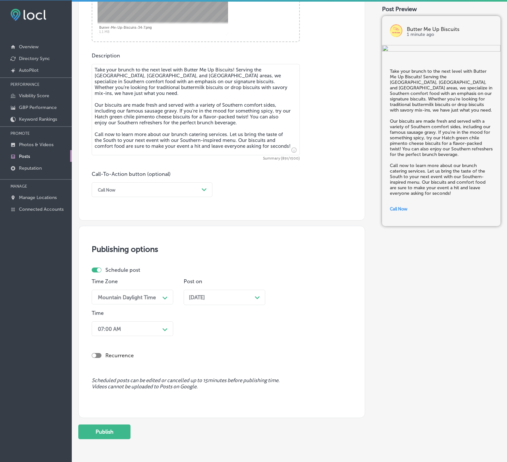
click at [106, 425] on div "Publish to * When publishing to Facebook, only the post image and description w…" at bounding box center [221, 80] width 287 height 718
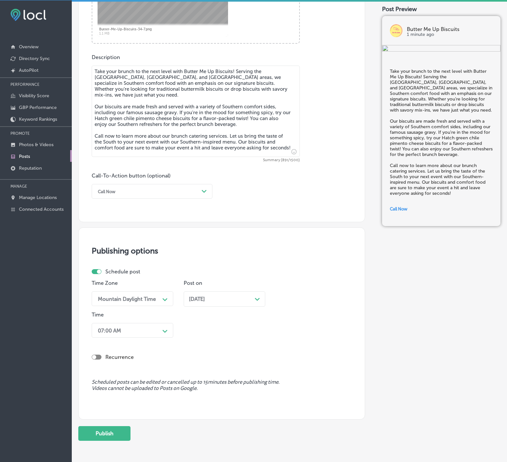
scroll to position [348, 0]
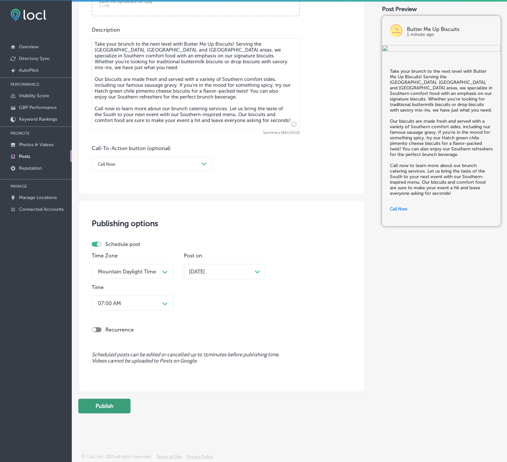
click at [105, 404] on button "Publish" at bounding box center [104, 406] width 52 height 15
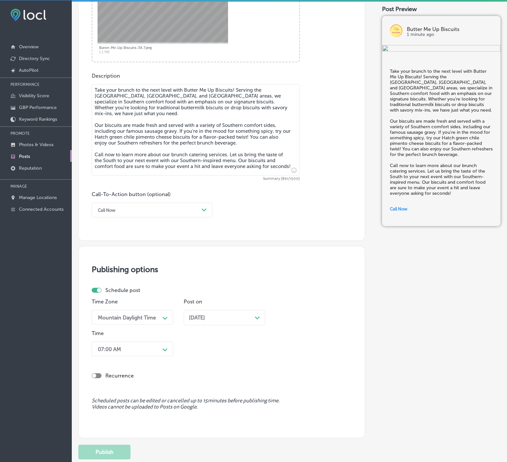
scroll to position [319, 0]
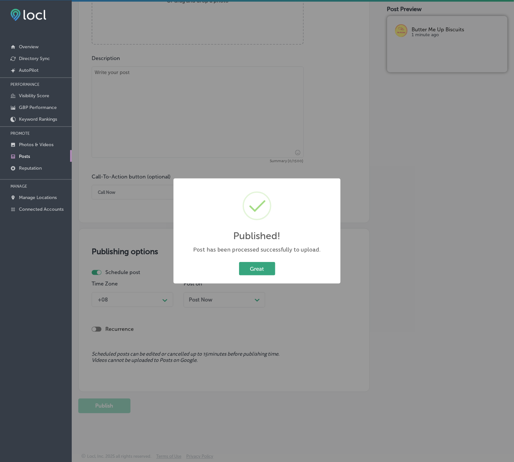
click at [257, 270] on button "Great" at bounding box center [257, 268] width 36 height 13
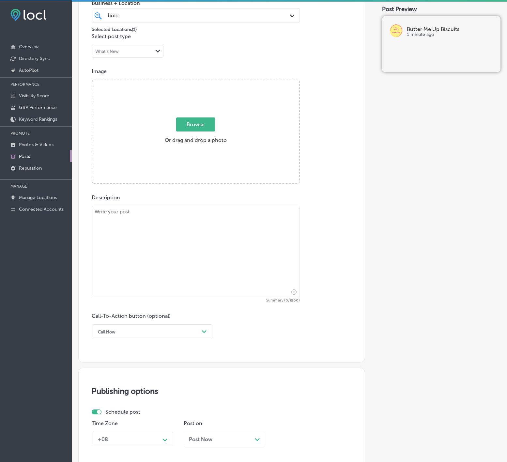
scroll to position [123, 0]
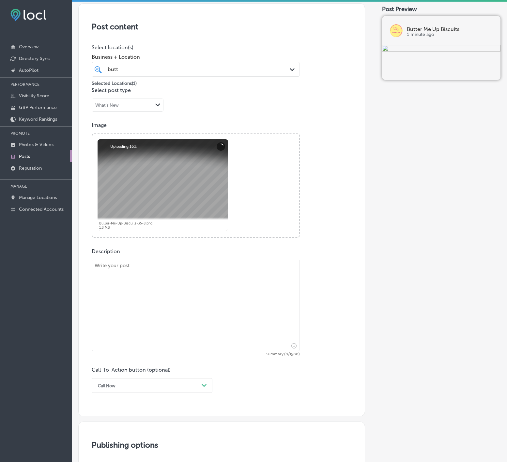
click at [173, 323] on textarea at bounding box center [196, 305] width 208 height 91
paste textarea "Whether you're hosting a casual gathering or an elaborate event, Butter Me Up B…"
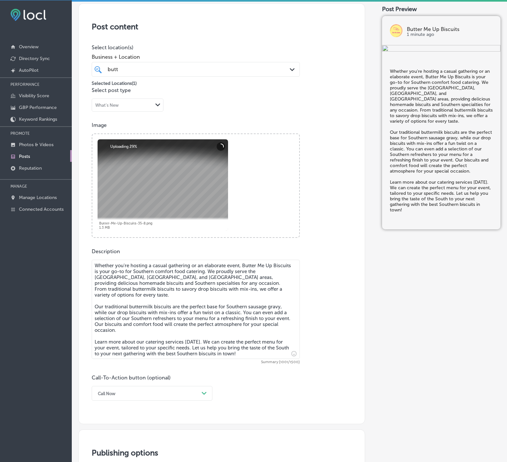
type textarea "Whether you're hosting a casual gathering or an elaborate event, Butter Me Up B…"
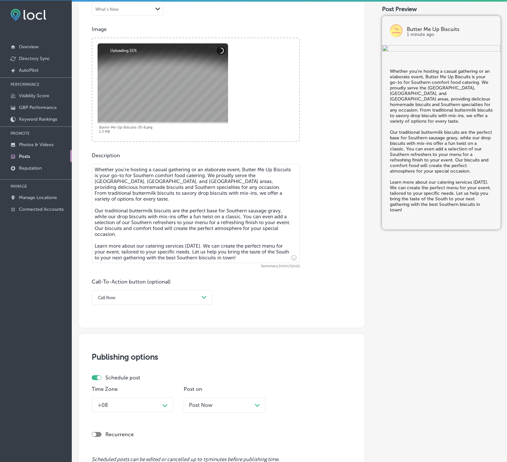
scroll to position [221, 0]
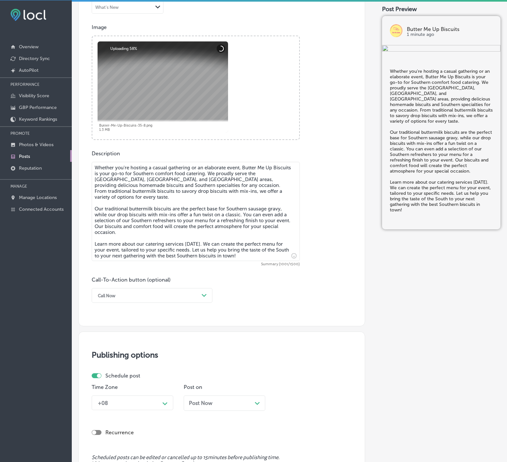
click at [164, 307] on div "Post content Select location(s) Business + Location butt butt Path Created with…" at bounding box center [221, 115] width 287 height 421
click at [167, 302] on div "Call Now Path Created with Sketch." at bounding box center [152, 295] width 121 height 15
click at [136, 356] on div "Learn more" at bounding box center [152, 355] width 121 height 11
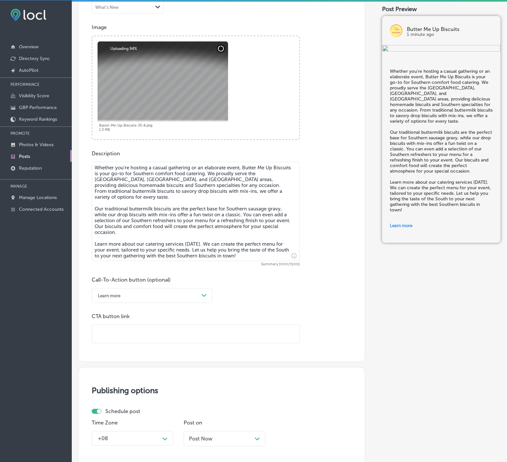
click at [142, 331] on input "text" at bounding box center [195, 334] width 207 height 18
paste input "https://www.buttermeupbiscuit.com/"
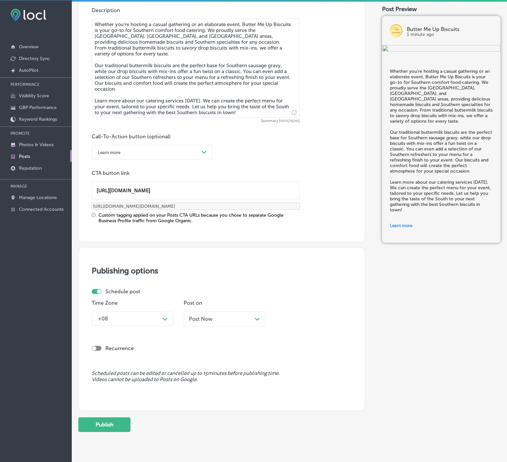
scroll to position [386, 0]
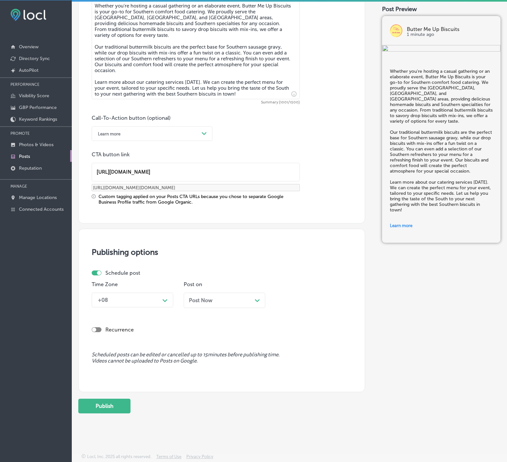
type input "https://www.buttermeupbiscuit.com/"
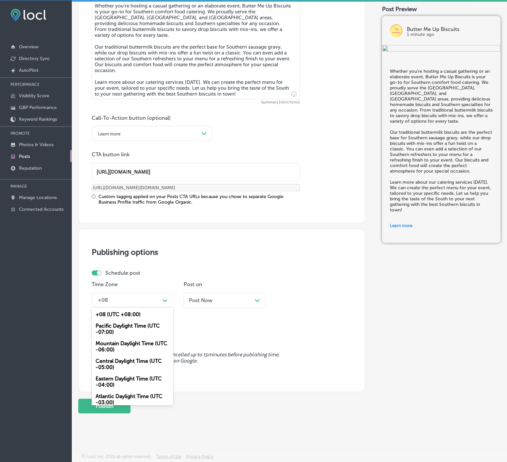
click at [167, 304] on div "Path Created with Sketch." at bounding box center [165, 299] width 10 height 11
click at [145, 345] on div "Mountain Daylight Time (UTC -06:00)" at bounding box center [133, 347] width 82 height 18
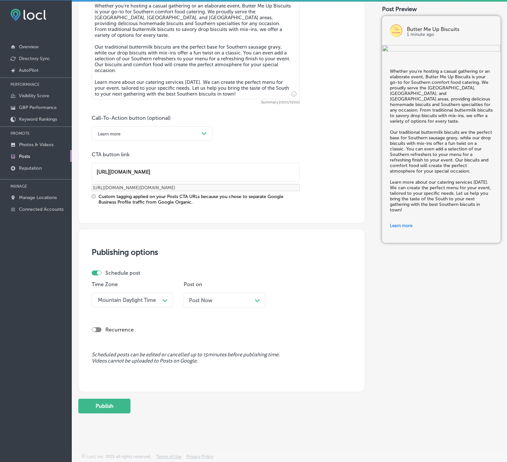
click at [211, 302] on span "Post Now" at bounding box center [200, 300] width 23 height 6
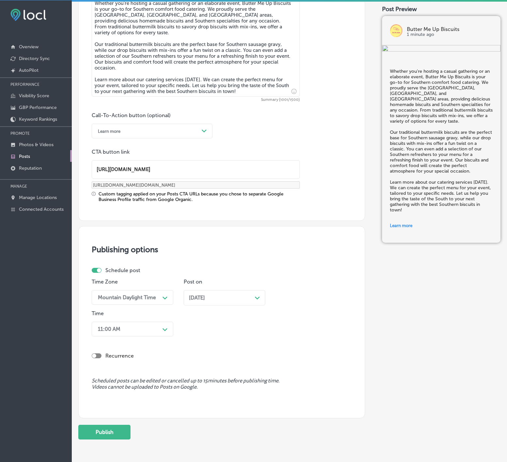
click at [156, 331] on div "11:00 AM" at bounding box center [127, 328] width 65 height 11
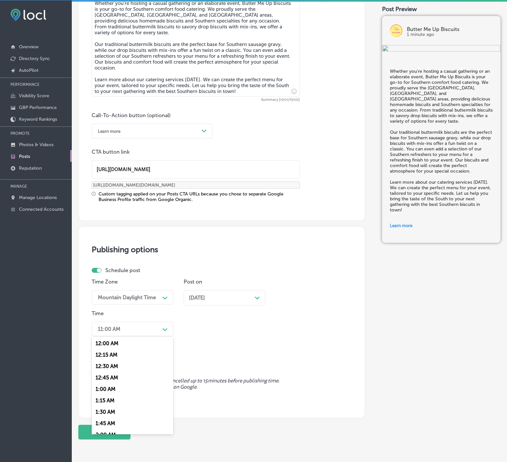
scroll to position [294, 0]
click at [108, 375] on div "7:00 AM" at bounding box center [133, 369] width 82 height 11
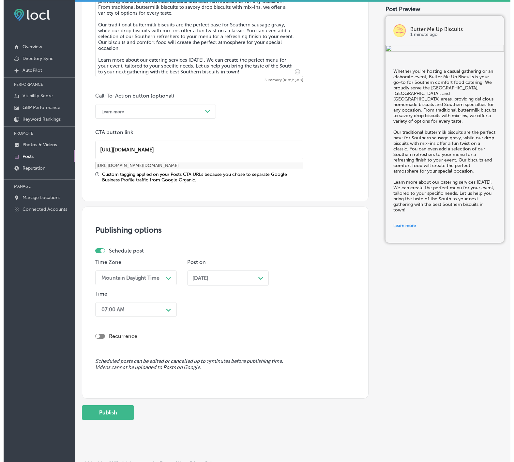
scroll to position [414, 0]
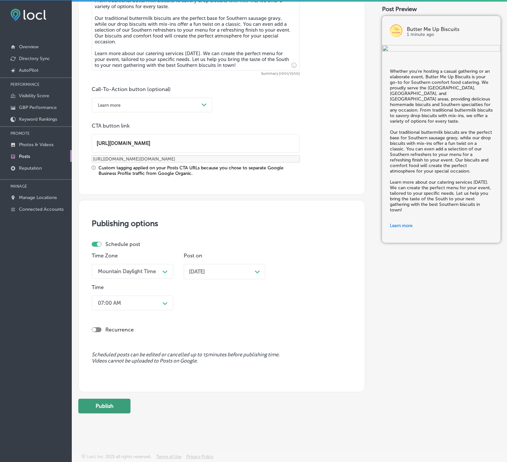
click at [112, 408] on button "Publish" at bounding box center [104, 406] width 52 height 15
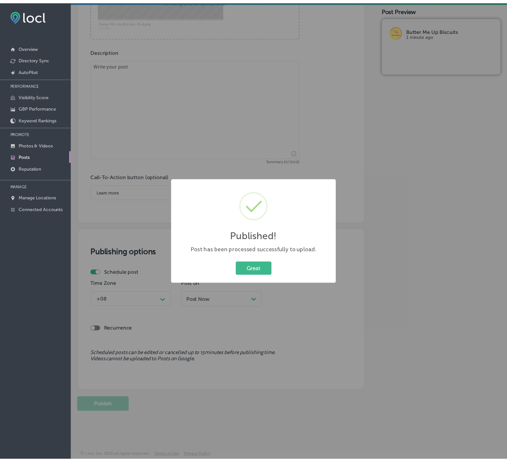
scroll to position [327, 0]
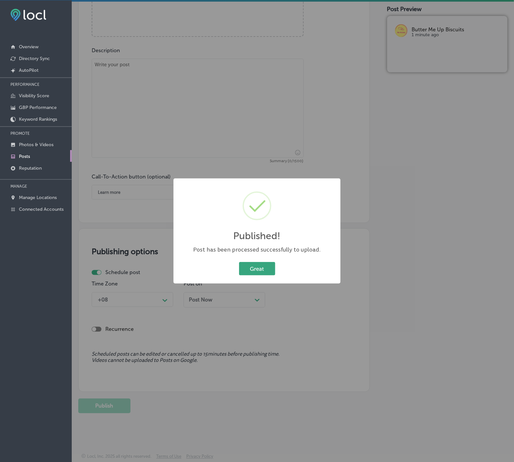
click at [245, 262] on button "Great" at bounding box center [257, 268] width 36 height 13
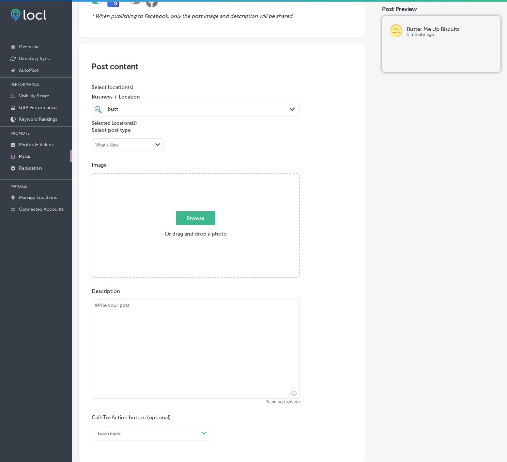
scroll to position [82, 0]
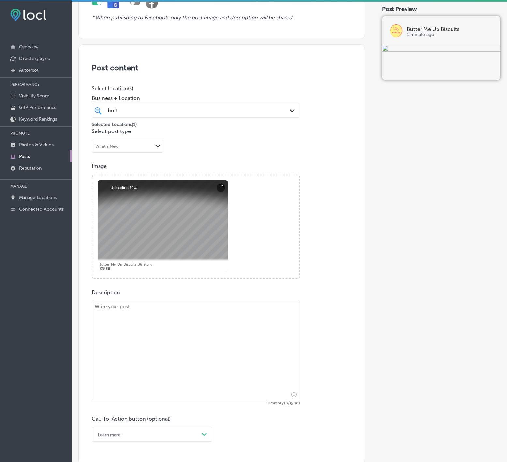
click at [187, 330] on textarea at bounding box center [196, 350] width 208 height 99
paste textarea "Butter Me Up Biscuits is here to make your next event unforgettable with our So…"
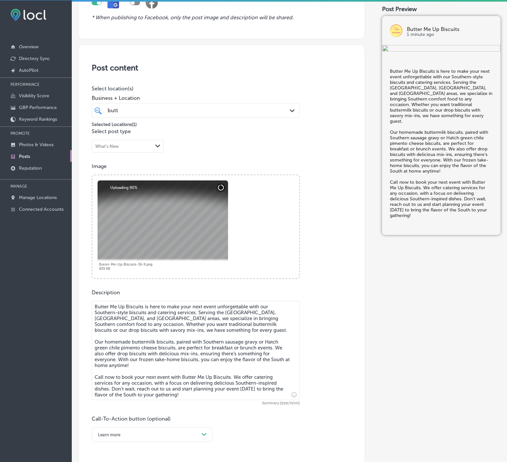
scroll to position [180, 0]
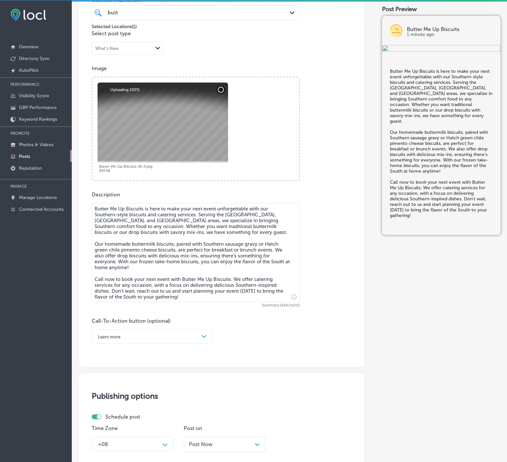
type textarea "Butter Me Up Biscuits is here to make your next event unforgettable with our So…"
click at [201, 337] on div "Path Created with Sketch." at bounding box center [204, 336] width 10 height 10
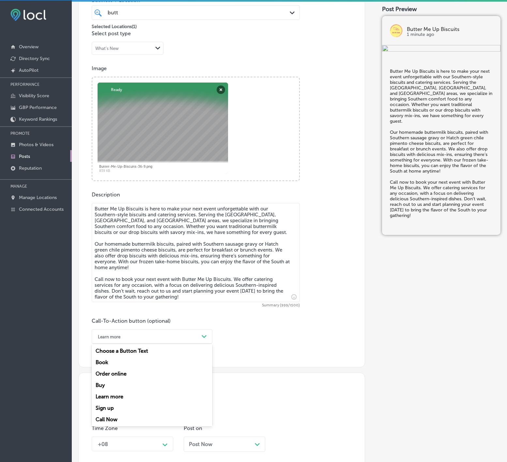
click at [114, 419] on div "Call Now" at bounding box center [152, 419] width 121 height 11
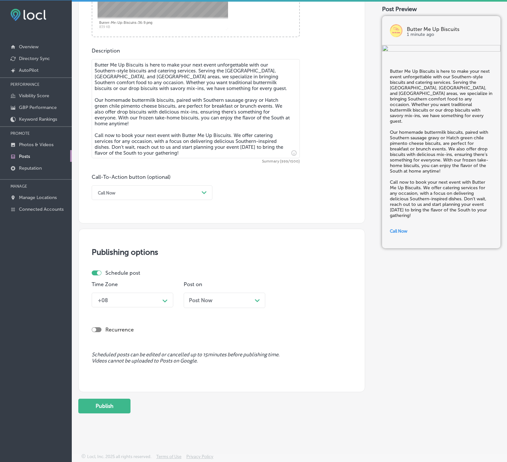
scroll to position [327, 0]
click at [168, 298] on div "Path Created with Sketch." at bounding box center [165, 300] width 10 height 10
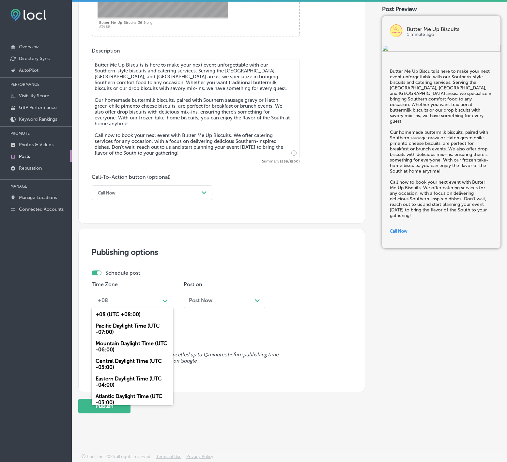
click at [136, 346] on div "Mountain Daylight Time (UTC -06:00)" at bounding box center [133, 347] width 82 height 18
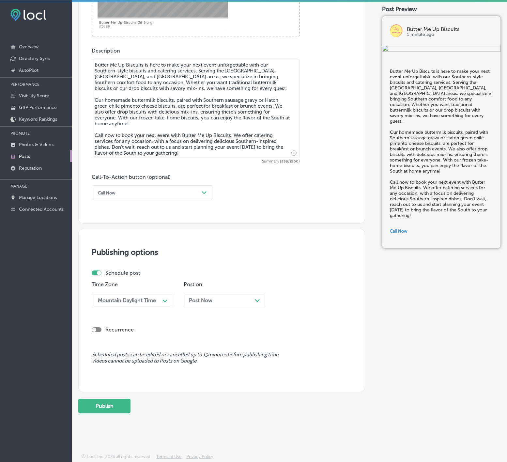
click at [207, 298] on span "Post Now" at bounding box center [200, 300] width 23 height 6
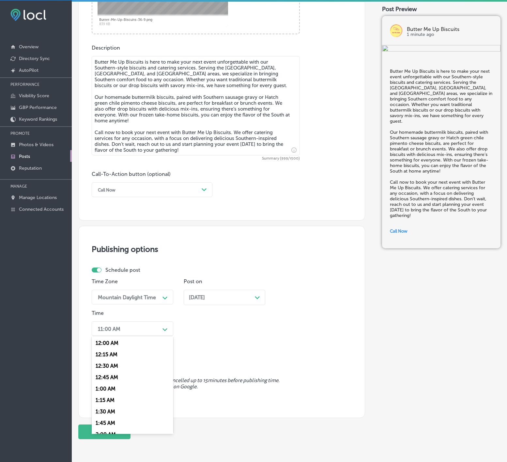
click at [156, 334] on div "11:00 AM" at bounding box center [127, 328] width 65 height 11
click at [101, 422] on div "7:00 AM" at bounding box center [133, 417] width 82 height 11
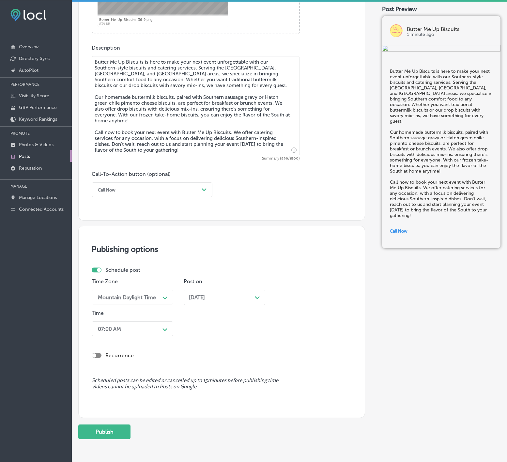
scroll to position [356, 0]
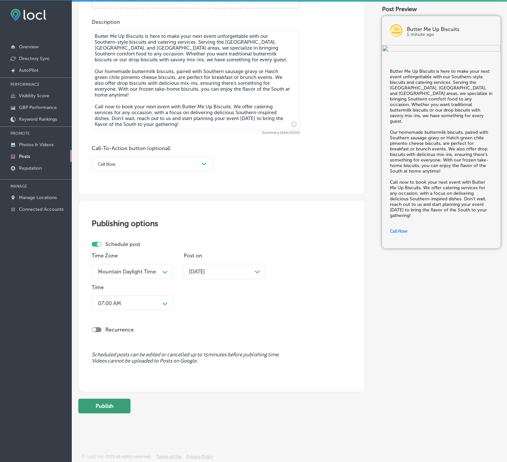
click at [110, 404] on button "Publish" at bounding box center [104, 406] width 52 height 15
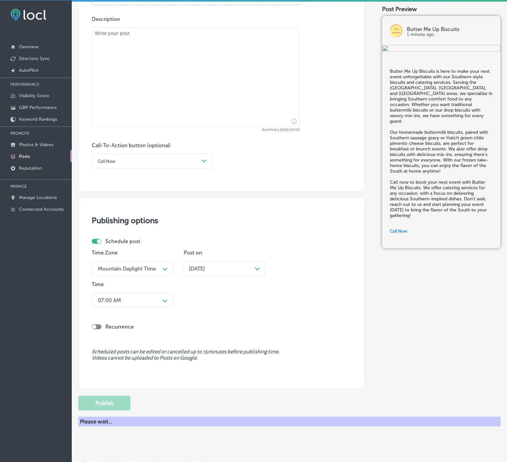
scroll to position [327, 0]
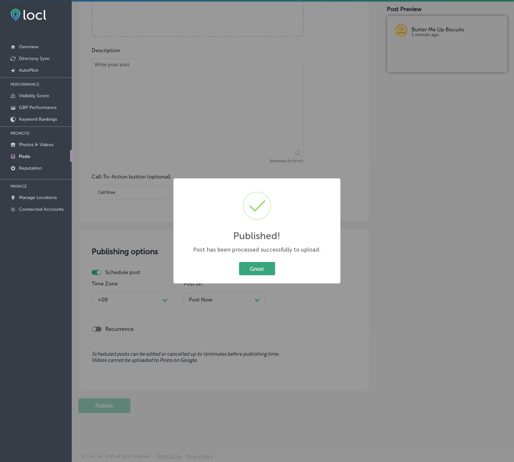
click at [255, 268] on button "Great" at bounding box center [257, 268] width 36 height 13
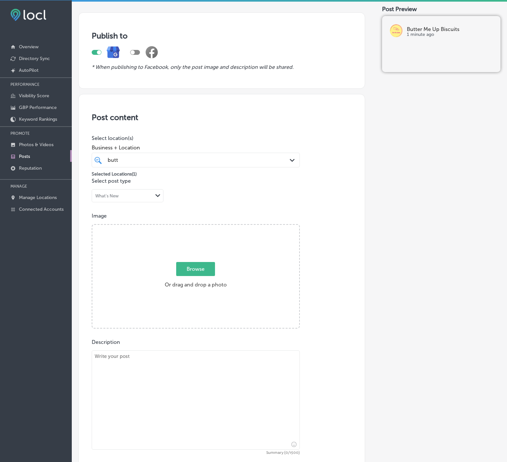
scroll to position [98, 0]
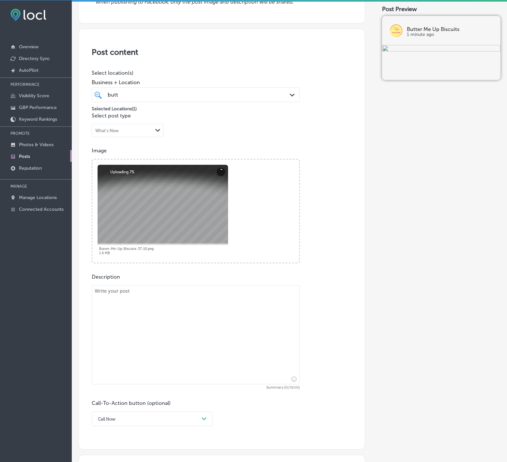
click at [228, 285] on div "Description Summary (0/1500) Call-To-Action button (optional) Call Now Path Cre…" at bounding box center [222, 350] width 260 height 152
click at [207, 314] on textarea at bounding box center [196, 334] width 208 height 99
paste textarea "Add some Southern flair to your next event with Butter Me Up Biscuits! Proudly …"
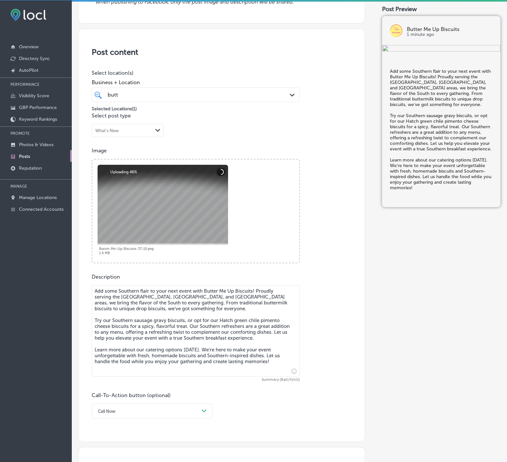
type textarea "Add some Southern flair to your next event with Butter Me Up Biscuits! Proudly …"
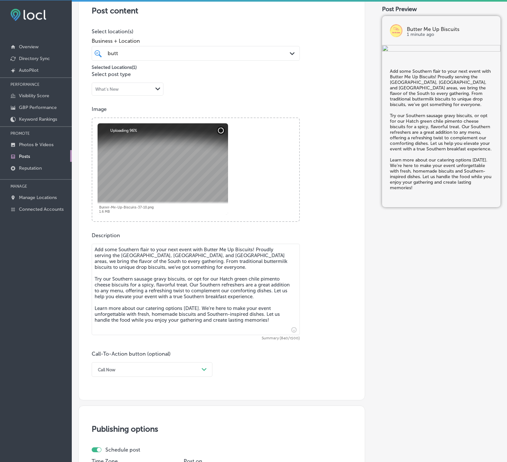
scroll to position [196, 0]
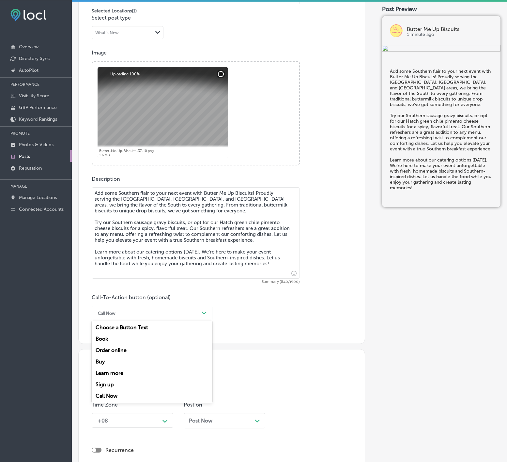
click at [199, 314] on div "Call Now" at bounding box center [147, 313] width 104 height 10
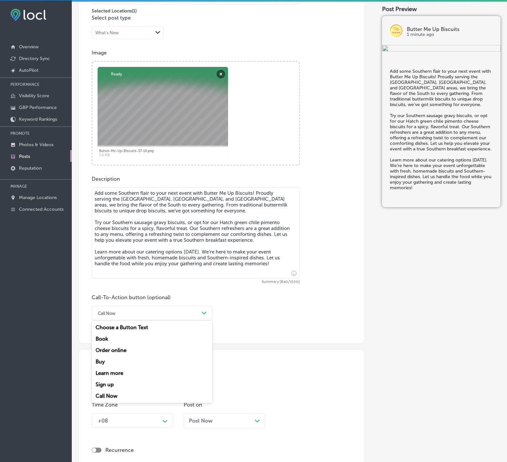
click at [117, 374] on div "Learn more" at bounding box center [152, 372] width 121 height 11
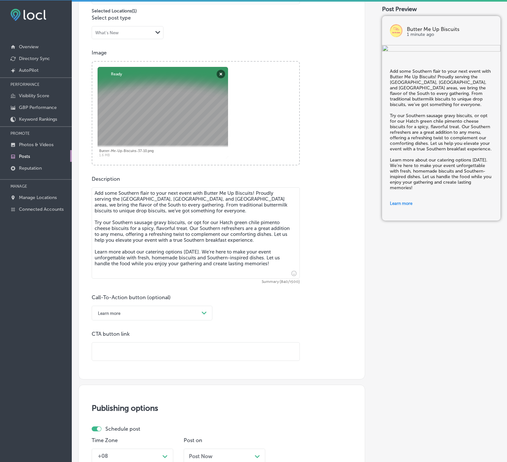
click at [140, 351] on input "text" at bounding box center [195, 352] width 207 height 18
paste input "https://www.buttermeupbiscuit.com/"
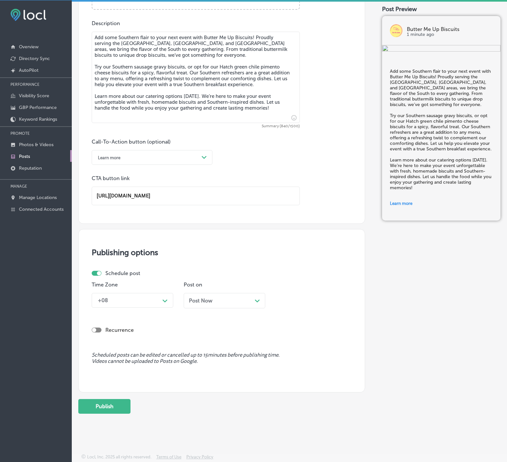
scroll to position [355, 0]
type input "https://www.buttermeupbiscuit.com/"
click at [148, 307] on div "Time Zone +08 Path Created with Sketch." at bounding box center [133, 297] width 82 height 32
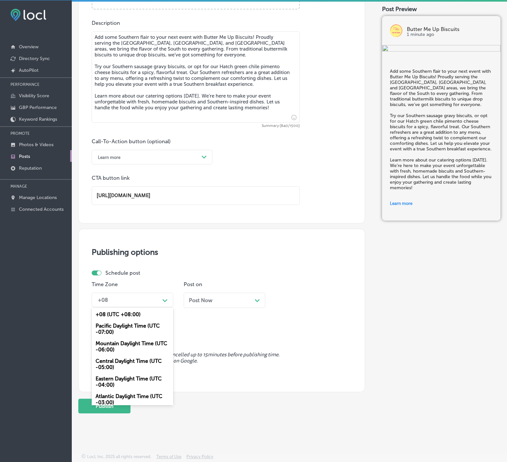
click at [148, 300] on div "+08" at bounding box center [127, 299] width 65 height 11
click at [135, 345] on div "Mountain Daylight Time (UTC -06:00)" at bounding box center [133, 347] width 82 height 18
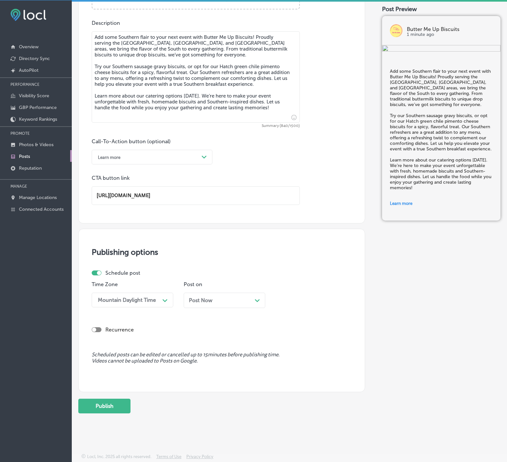
click at [221, 302] on div "Post Now Path Created with Sketch." at bounding box center [225, 300] width 82 height 15
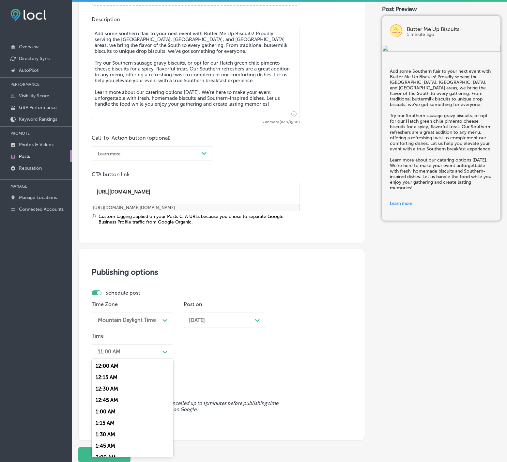
drag, startPoint x: 163, startPoint y: 351, endPoint x: 147, endPoint y: 377, distance: 30.8
click at [163, 351] on div "Path Created with Sketch." at bounding box center [164, 351] width 5 height 5
click at [98, 444] on div "7:00 AM" at bounding box center [133, 440] width 82 height 11
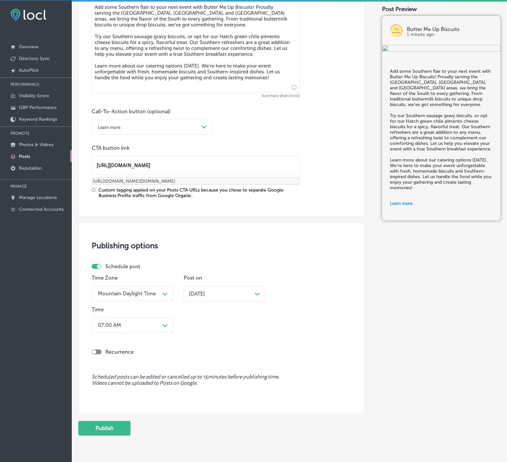
scroll to position [407, 0]
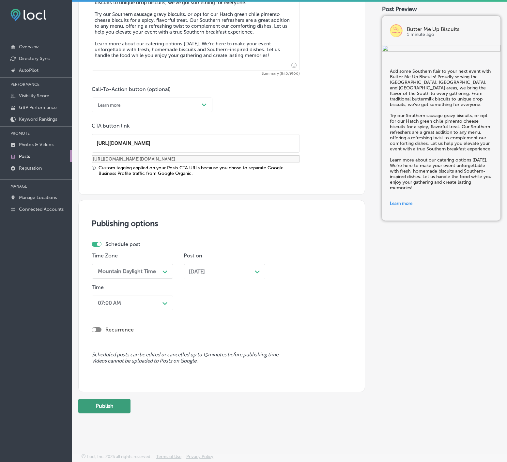
click at [111, 407] on button "Publish" at bounding box center [104, 406] width 52 height 15
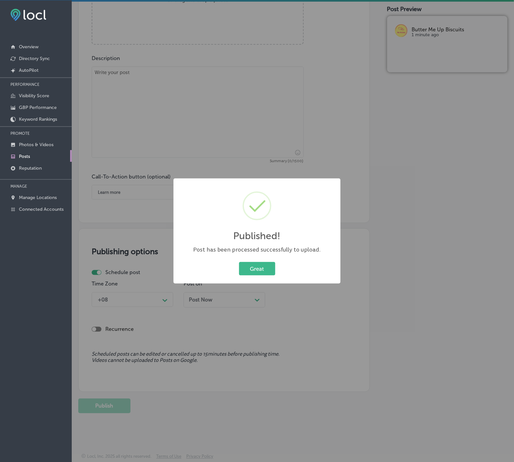
click at [239, 262] on button "Great" at bounding box center [257, 268] width 36 height 13
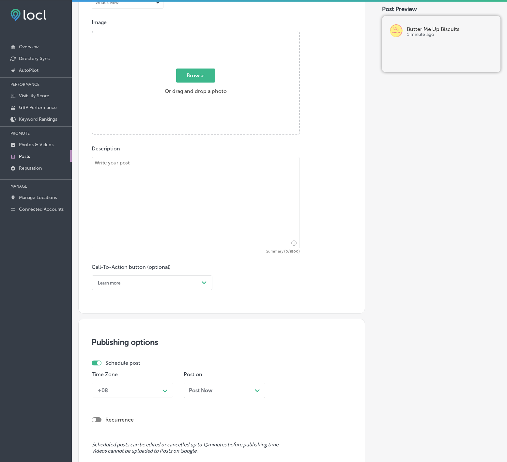
scroll to position [123, 0]
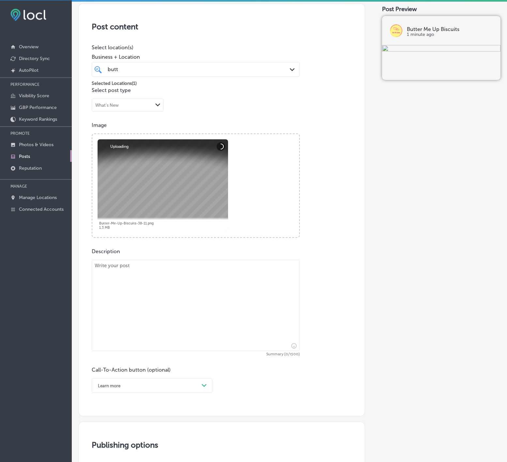
click at [160, 254] on div "Description Summary (0/1500) Call-To-Action button (optional) Learn more Path C…" at bounding box center [222, 320] width 260 height 145
click at [158, 289] on textarea at bounding box center [196, 305] width 208 height 91
paste textarea "When it comes to Southern comfort food, Butter Me Up Biscuits knows how to deli…"
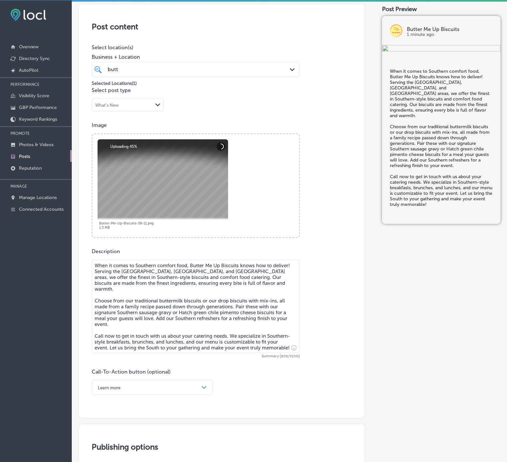
type textarea "When it comes to Southern comfort food, Butter Me Up Biscuits knows how to deli…"
click at [147, 391] on div "Learn more Path Created with Sketch." at bounding box center [152, 387] width 121 height 15
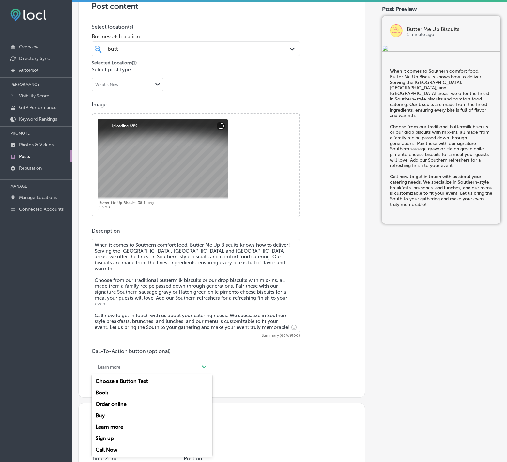
click at [109, 453] on div "Call Now" at bounding box center [152, 449] width 121 height 11
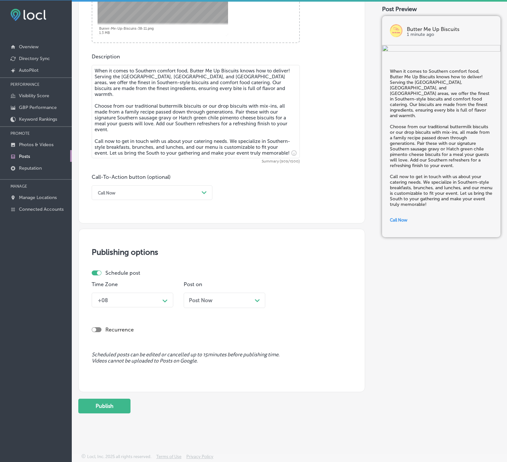
scroll to position [321, 0]
click at [147, 302] on div "+08" at bounding box center [127, 299] width 65 height 11
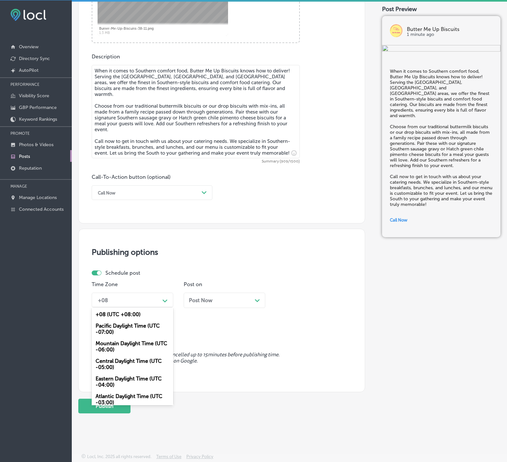
drag, startPoint x: 130, startPoint y: 344, endPoint x: 192, endPoint y: 323, distance: 65.8
click at [130, 344] on div "Mountain Daylight Time (UTC -06:00)" at bounding box center [133, 347] width 82 height 18
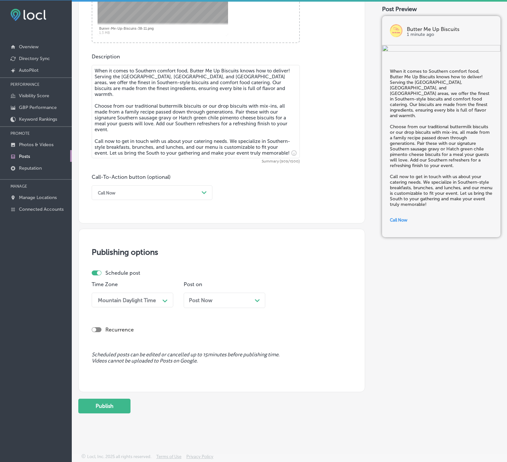
click at [212, 301] on span "Post Now" at bounding box center [200, 300] width 23 height 6
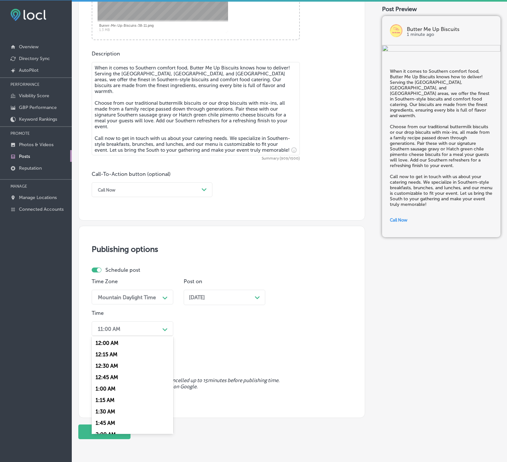
click at [165, 327] on div "Path Created with Sketch." at bounding box center [165, 329] width 10 height 10
click at [100, 424] on div "7:00 AM" at bounding box center [133, 417] width 82 height 11
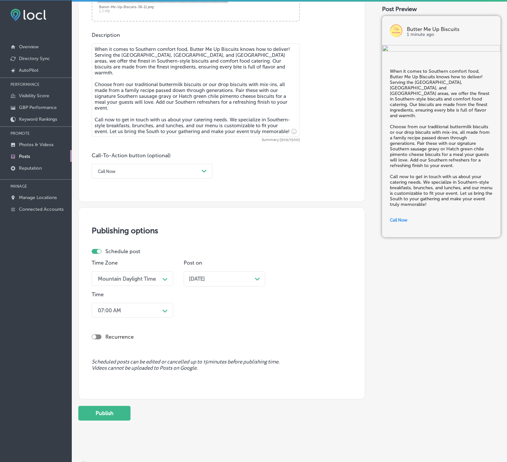
scroll to position [350, 0]
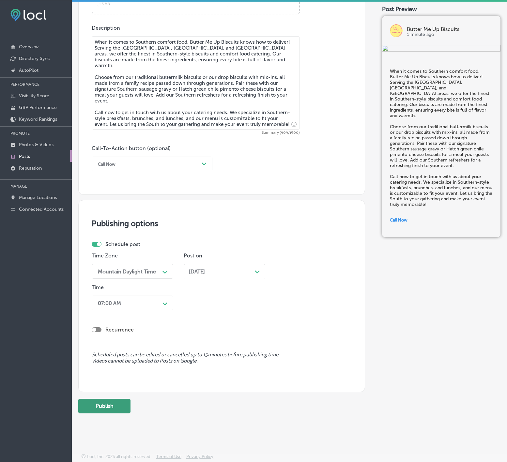
click at [107, 402] on button "Publish" at bounding box center [104, 406] width 52 height 15
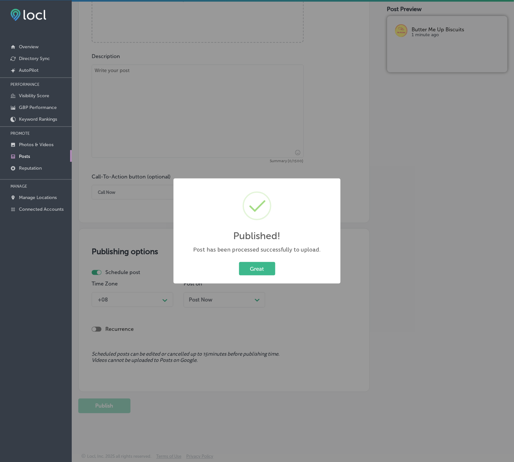
click at [239, 262] on button "Great" at bounding box center [257, 268] width 36 height 13
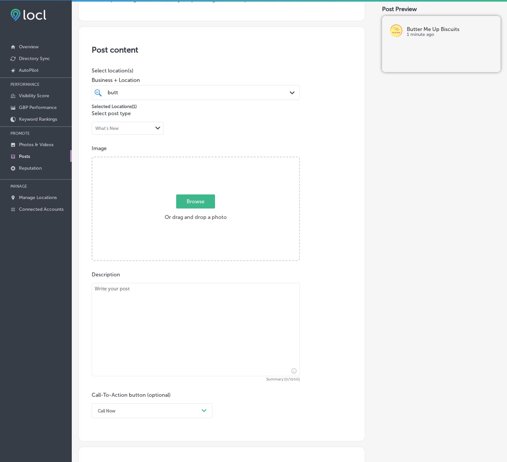
scroll to position [76, 0]
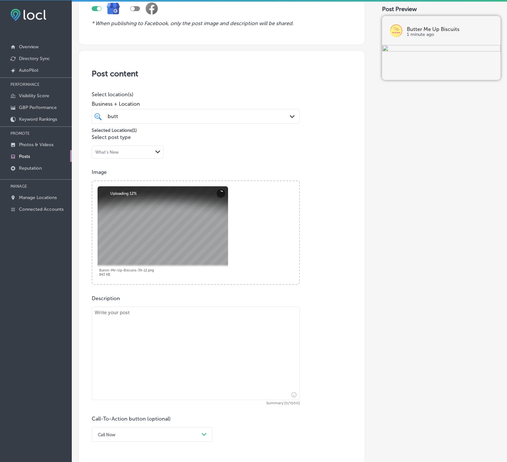
click at [178, 350] on textarea at bounding box center [196, 353] width 208 height 93
paste textarea "Looking for a unique catering experience for your next gathering? Butter Me Up …"
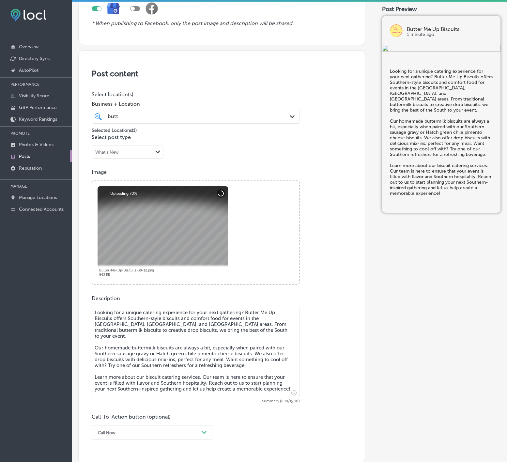
type textarea "Looking for a unique catering experience for your next gathering? Butter Me Up …"
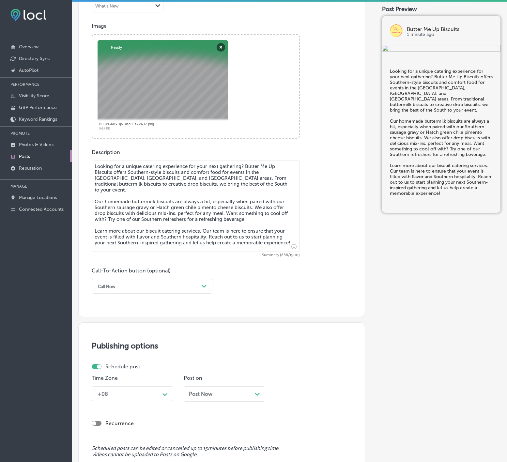
scroll to position [223, 0]
click at [183, 283] on div "Call Now" at bounding box center [147, 286] width 104 height 10
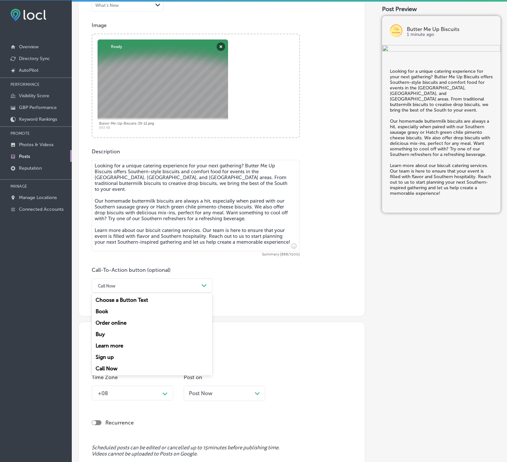
click at [134, 348] on div "Learn more" at bounding box center [152, 345] width 121 height 11
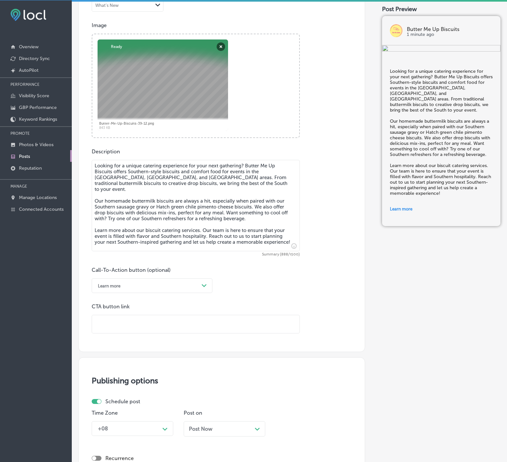
drag, startPoint x: 136, startPoint y: 335, endPoint x: 137, endPoint y: 323, distance: 11.8
click at [137, 323] on input "text" at bounding box center [195, 324] width 207 height 18
paste input "https://www.buttermeupbiscuit.com/"
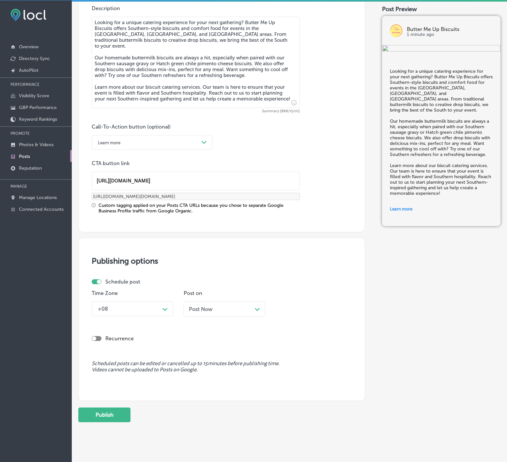
scroll to position [378, 0]
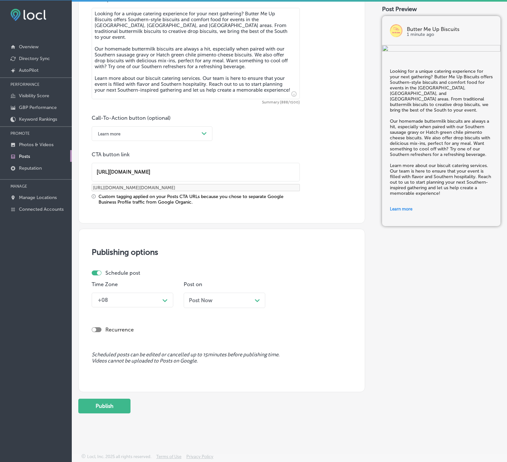
type input "https://www.buttermeupbiscuit.com/"
click at [159, 300] on div "+08" at bounding box center [127, 299] width 65 height 11
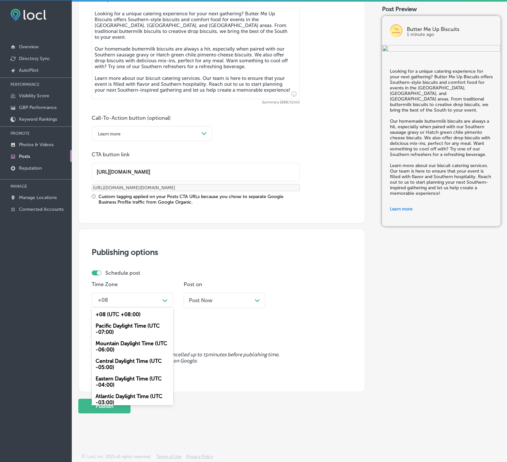
click at [134, 347] on div "Mountain Daylight Time (UTC -06:00)" at bounding box center [133, 347] width 82 height 18
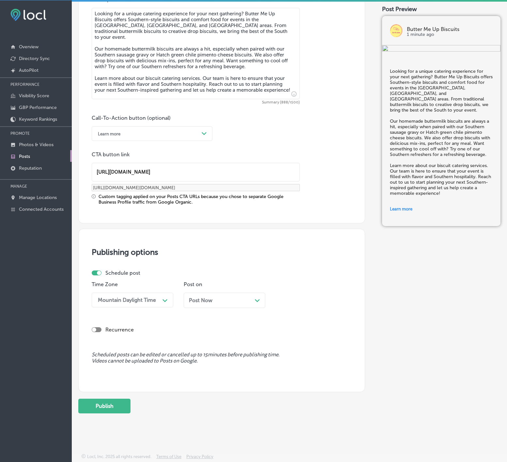
click at [194, 308] on div "Post Now Path Created with Sketch." at bounding box center [225, 303] width 82 height 20
click at [198, 297] on span "Post Now" at bounding box center [200, 300] width 23 height 6
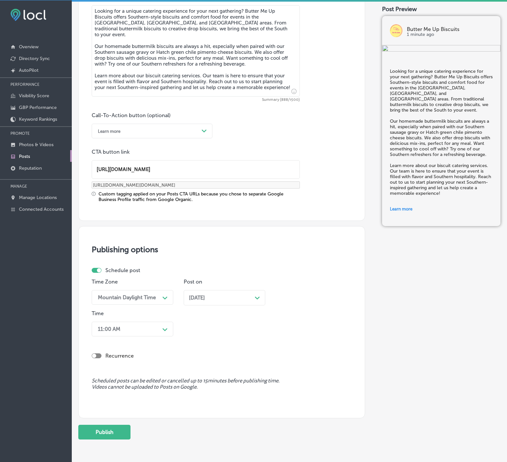
click at [166, 331] on div "Path Created with Sketch." at bounding box center [164, 328] width 5 height 5
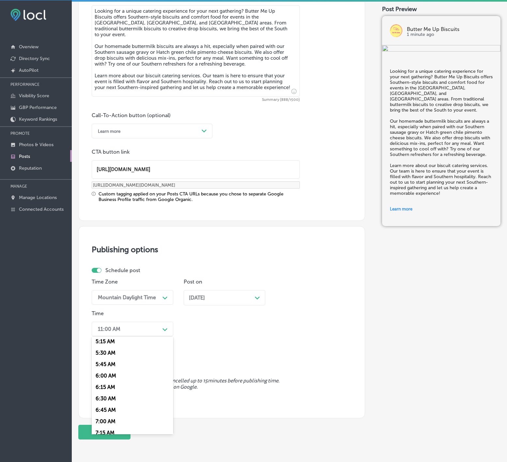
scroll to position [245, 0]
click at [101, 424] on div "7:00 AM" at bounding box center [133, 418] width 82 height 11
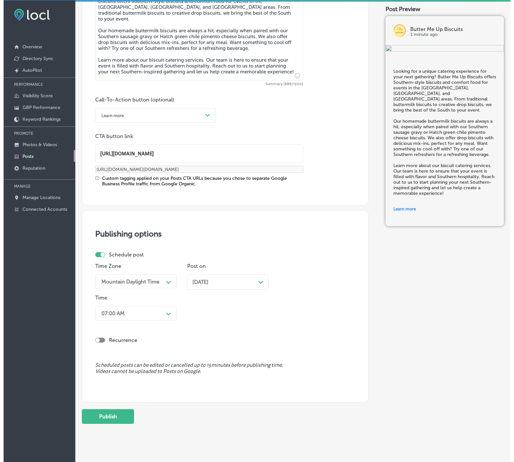
scroll to position [407, 0]
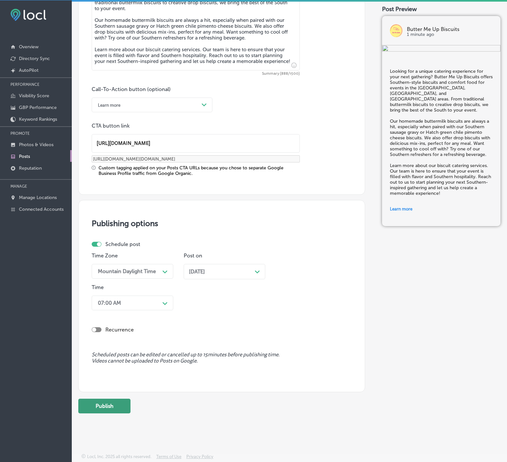
click at [113, 407] on button "Publish" at bounding box center [104, 406] width 52 height 15
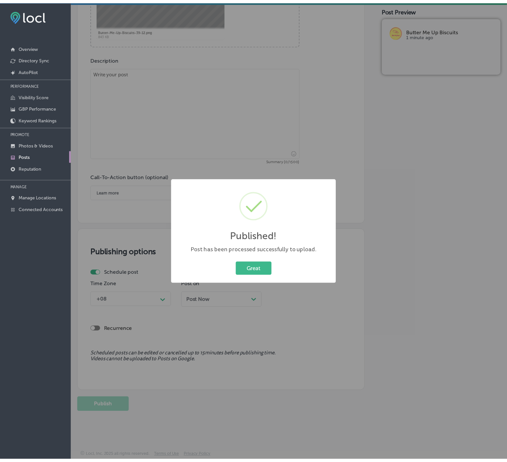
scroll to position [319, 0]
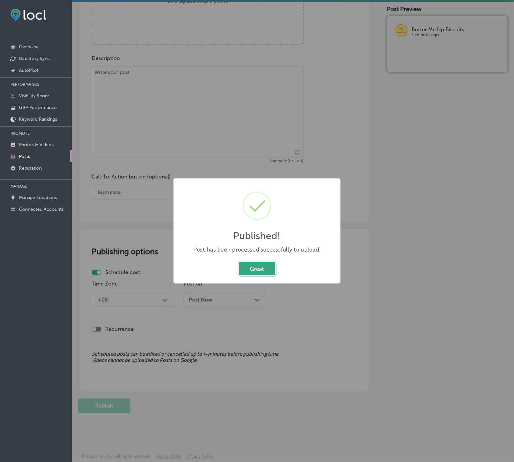
drag, startPoint x: 249, startPoint y: 264, endPoint x: 257, endPoint y: 267, distance: 8.4
click at [249, 264] on button "Great" at bounding box center [257, 268] width 36 height 13
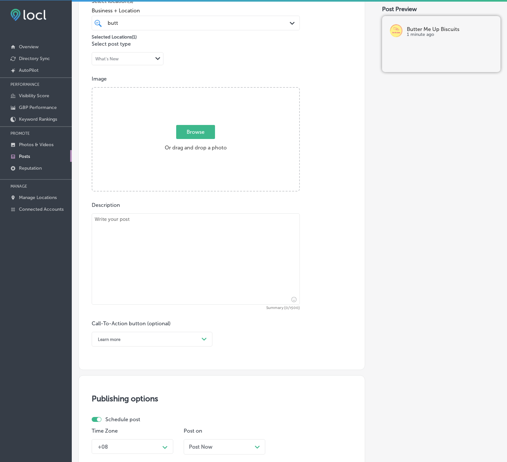
scroll to position [123, 0]
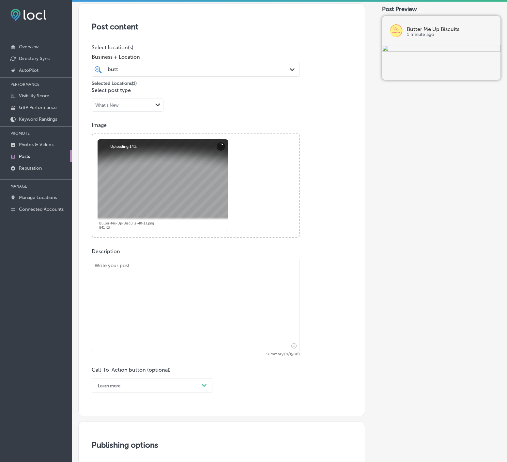
click at [247, 334] on textarea at bounding box center [196, 305] width 208 height 91
paste textarea "Butter Me Up Biscuits is here to elevate your next breakfast event with our Sou…"
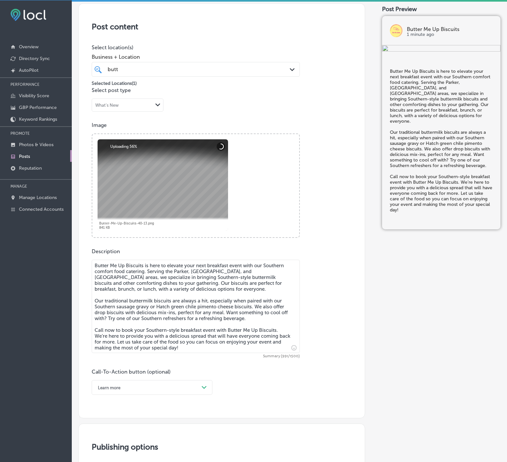
type textarea "Butter Me Up Biscuits is here to elevate your next breakfast event with our Sou…"
click at [202, 390] on div "option Learn more, selected. option Book focused, 2 of 7. 7 results available. …" at bounding box center [152, 387] width 121 height 15
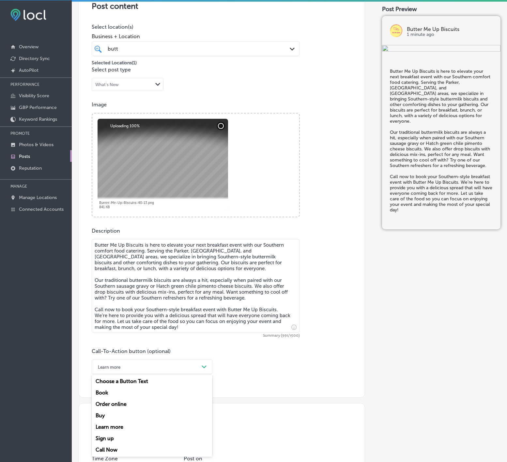
click at [104, 450] on div "Call Now" at bounding box center [152, 449] width 121 height 11
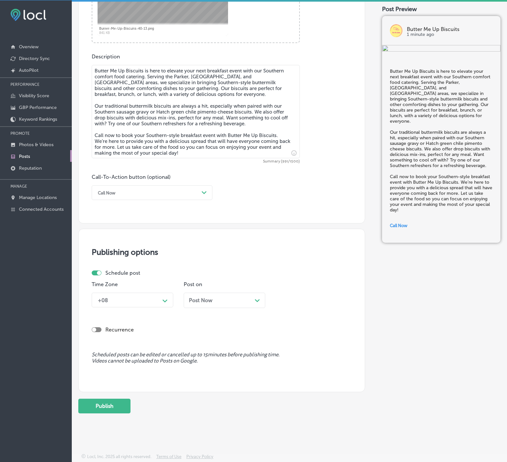
scroll to position [321, 0]
click at [162, 299] on icon "Path Created with Sketch." at bounding box center [164, 300] width 5 height 3
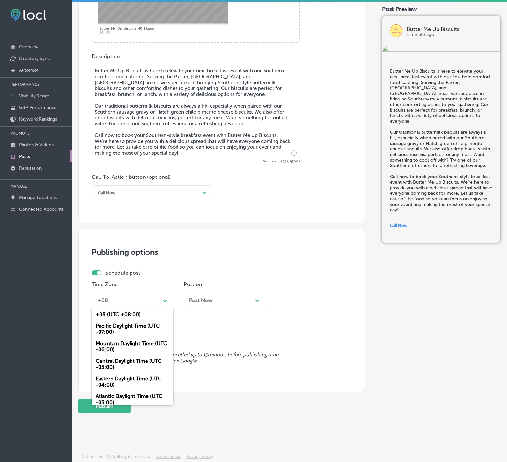
click at [139, 342] on div "Mountain Daylight Time (UTC -06:00)" at bounding box center [133, 347] width 82 height 18
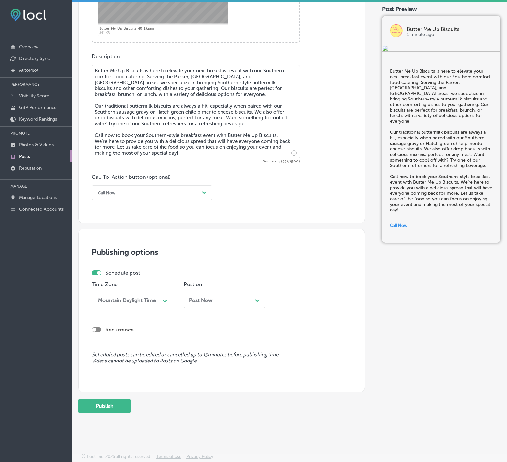
click at [199, 301] on span "Post Now" at bounding box center [200, 300] width 23 height 6
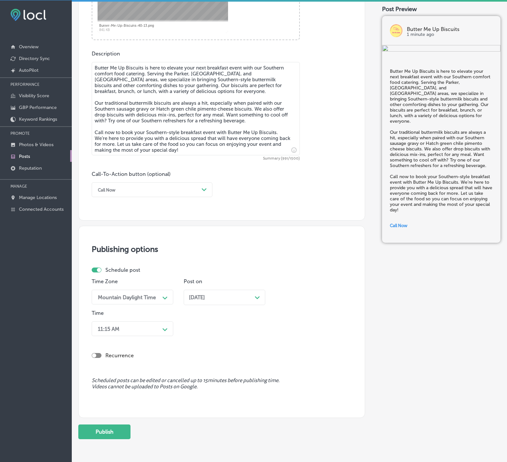
click at [162, 331] on icon "Path Created with Sketch." at bounding box center [164, 329] width 5 height 3
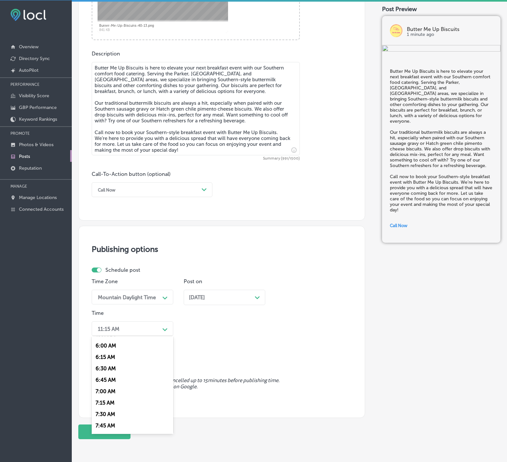
scroll to position [294, 0]
click at [110, 375] on div "7:00 AM" at bounding box center [133, 368] width 82 height 11
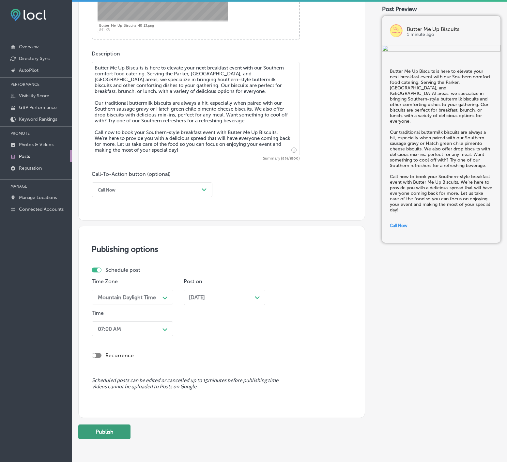
click at [112, 431] on button "Publish" at bounding box center [104, 431] width 52 height 15
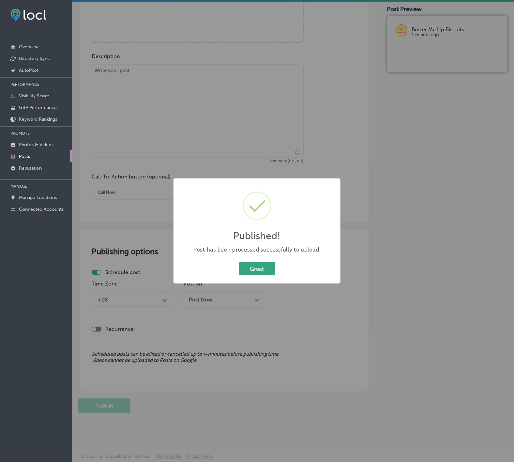
click at [265, 269] on button "Great" at bounding box center [257, 268] width 36 height 13
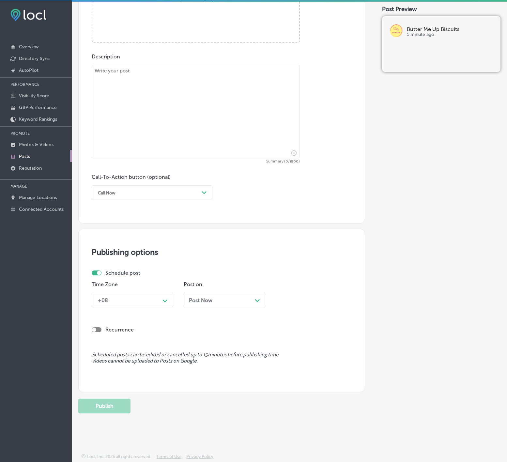
click at [26, 159] on p "Posts" at bounding box center [24, 157] width 11 height 6
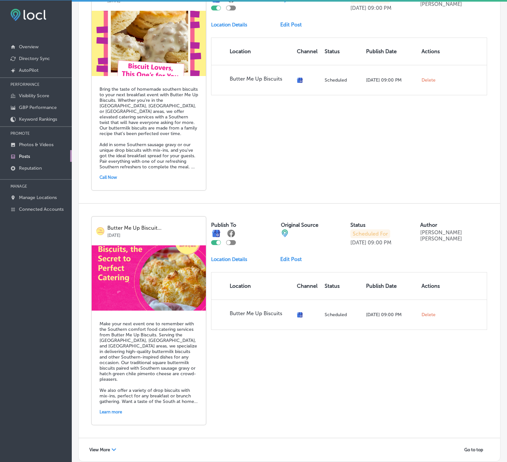
scroll to position [1235, 0]
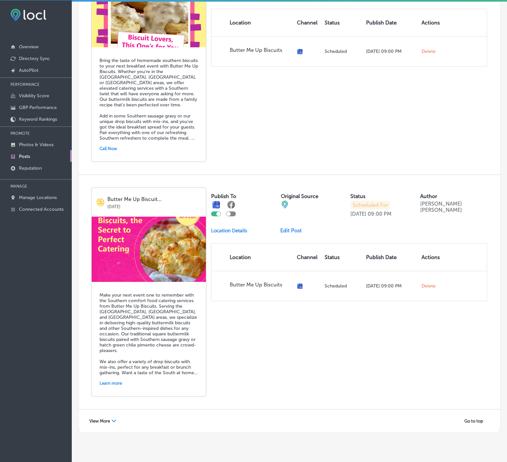
click at [114, 419] on div "Path Created with Sketch." at bounding box center [114, 421] width 5 height 5
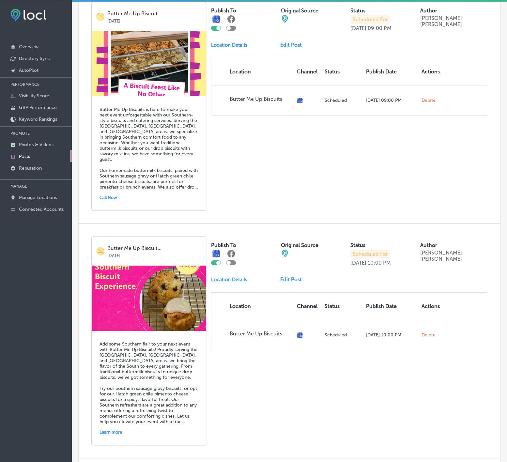
scroll to position [2628, 0]
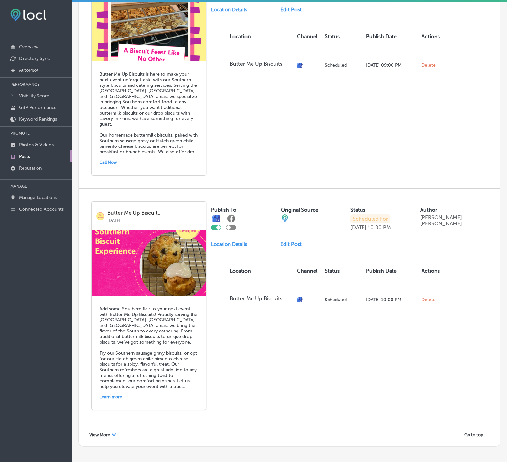
drag, startPoint x: 100, startPoint y: 405, endPoint x: 84, endPoint y: 411, distance: 17.6
click at [100, 432] on span "View More" at bounding box center [99, 434] width 21 height 5
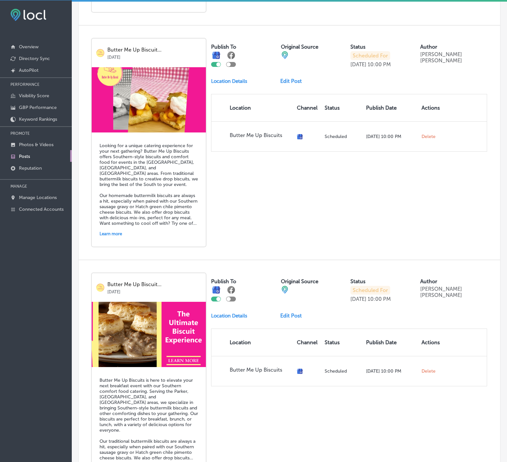
scroll to position [3325, 0]
